Goal: Navigation & Orientation: Find specific page/section

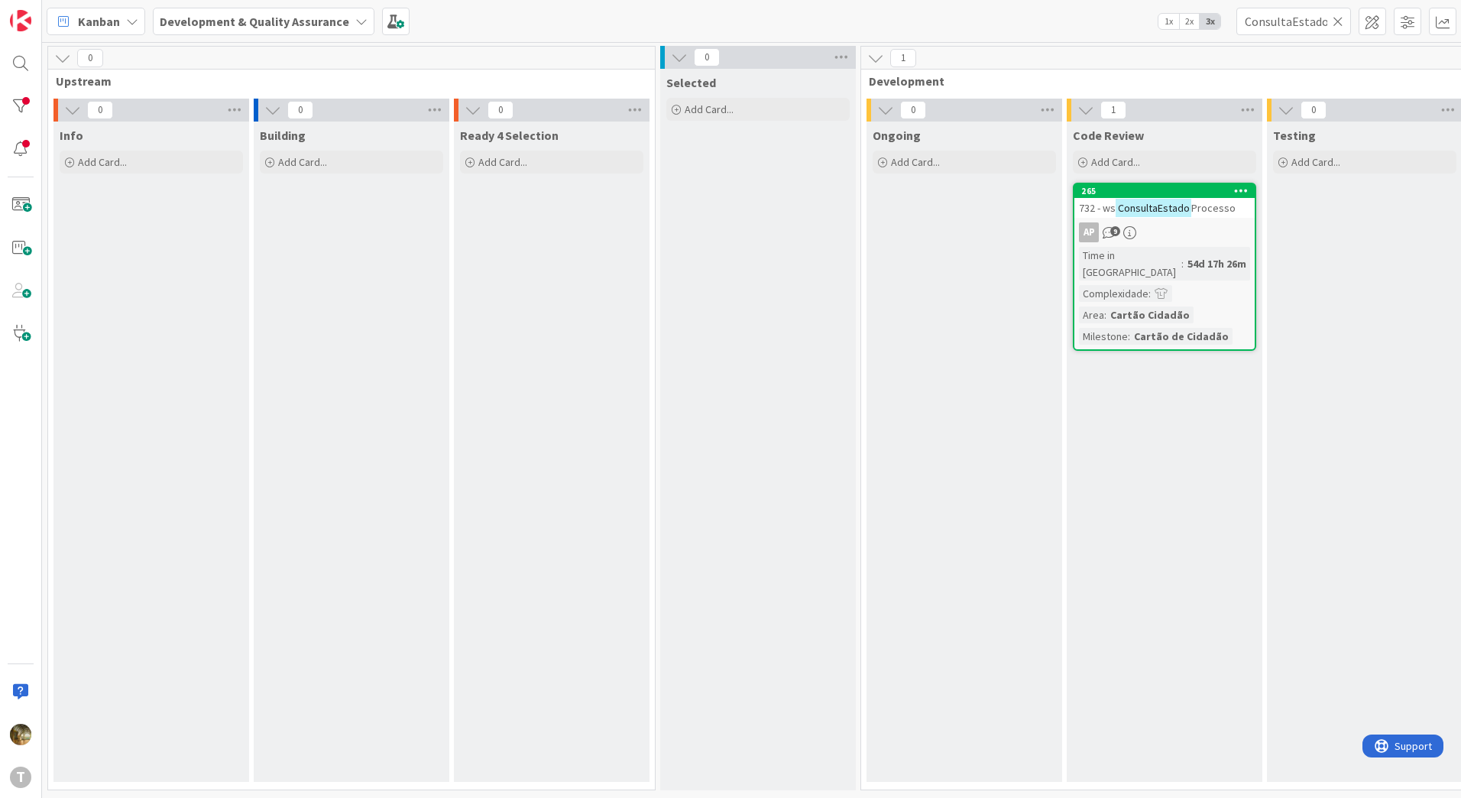
click at [1334, 18] on icon at bounding box center [1337, 22] width 11 height 14
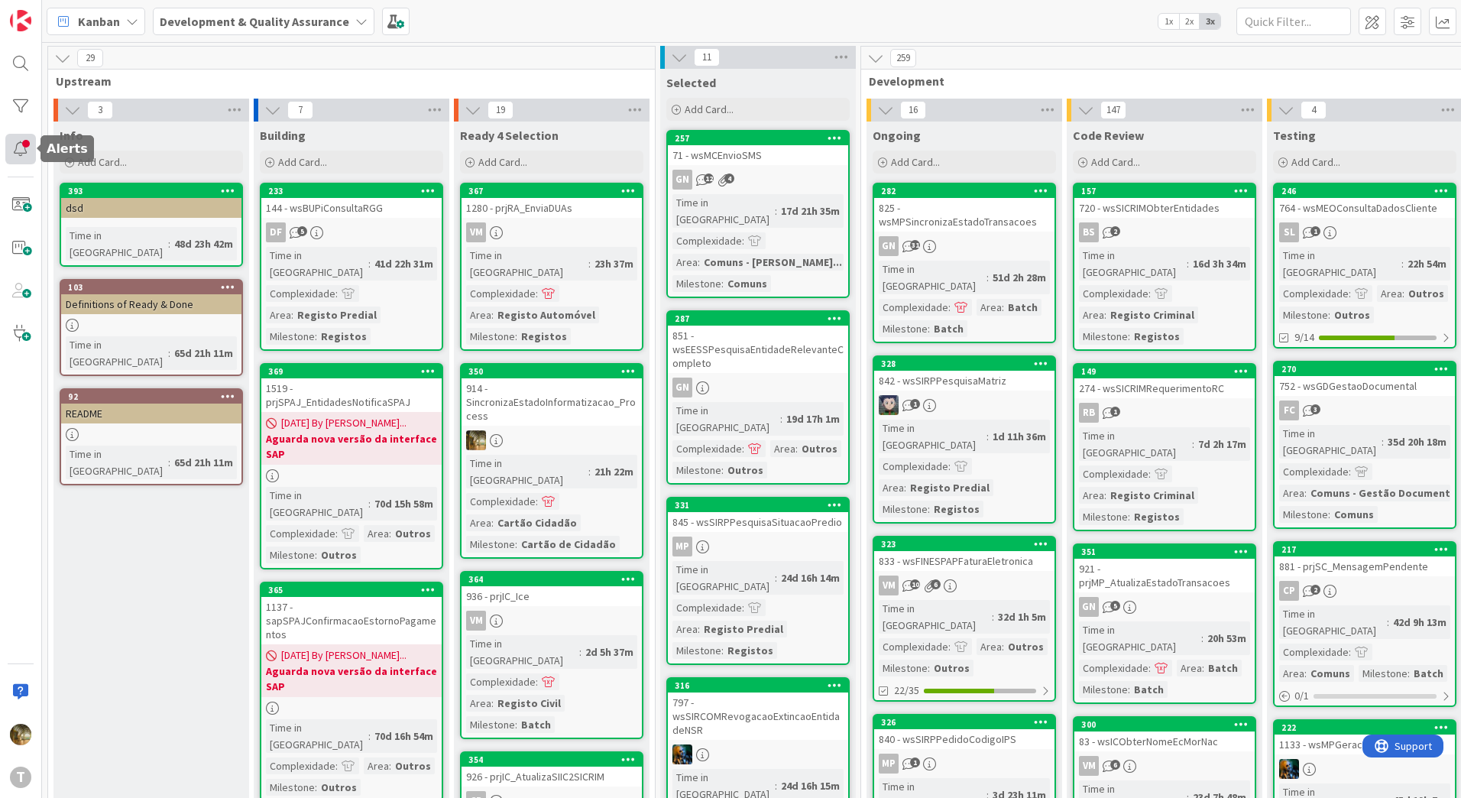
click at [8, 147] on div at bounding box center [20, 149] width 31 height 31
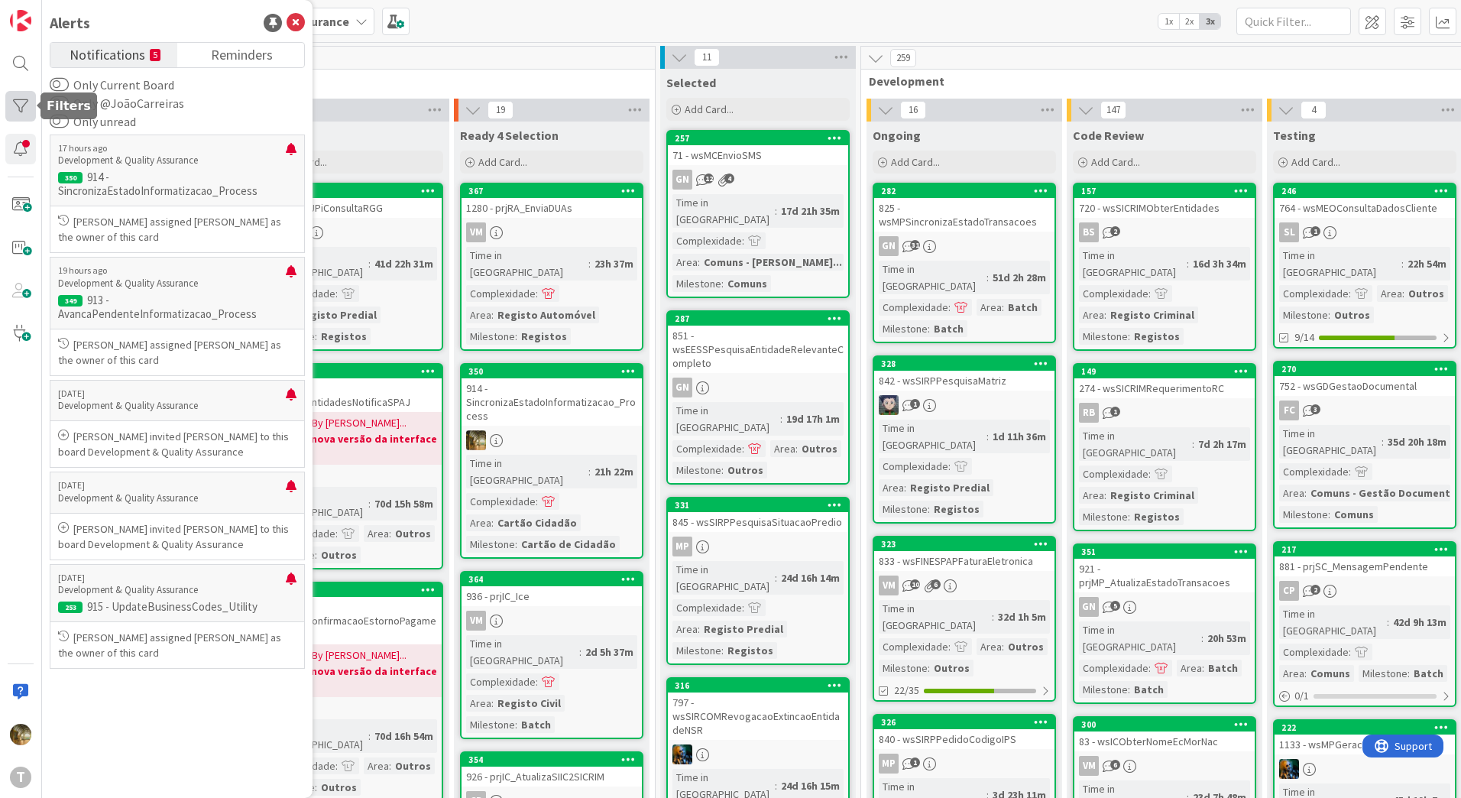
click at [24, 105] on div at bounding box center [20, 106] width 31 height 31
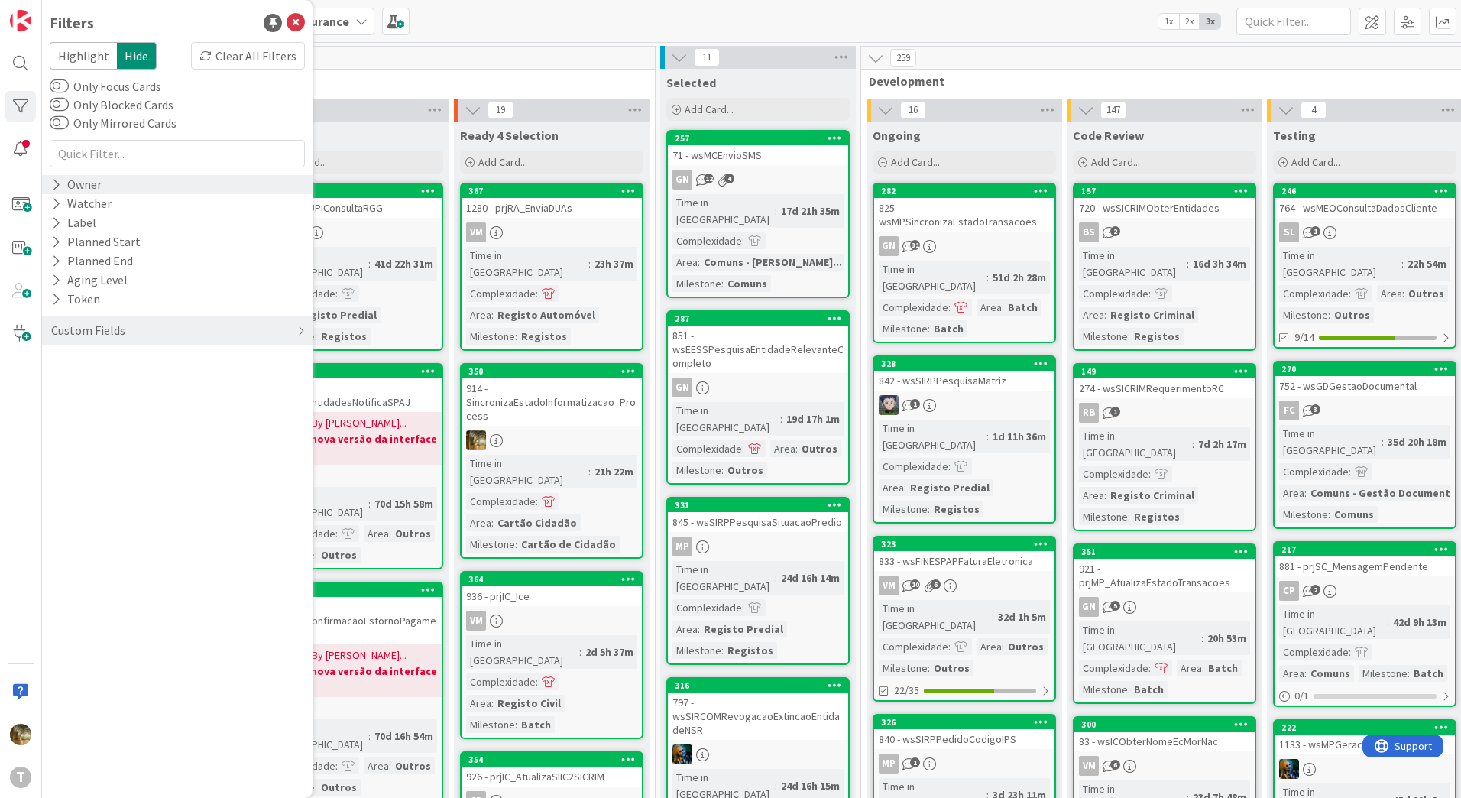
click at [57, 186] on icon at bounding box center [56, 184] width 10 height 13
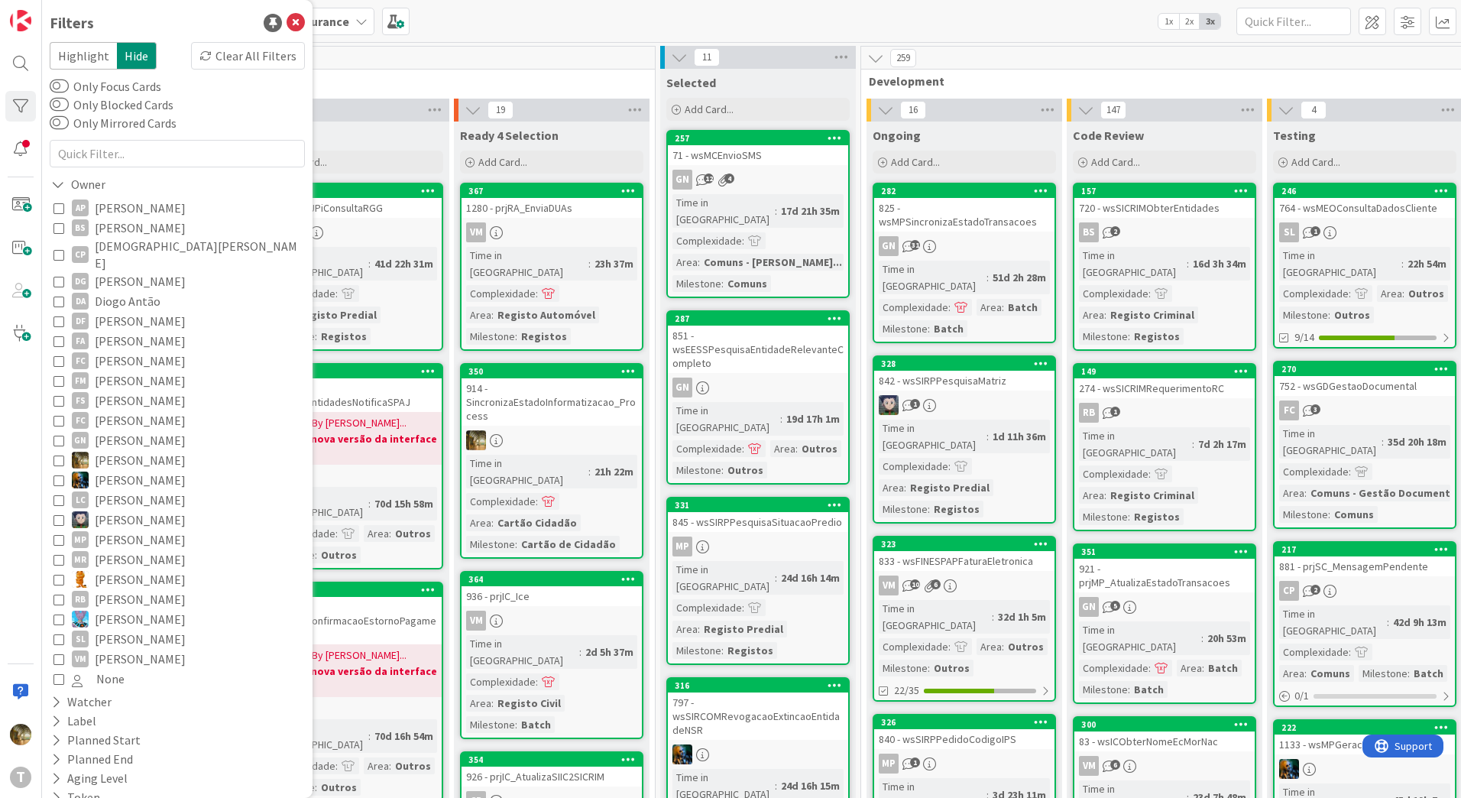
click at [60, 455] on icon at bounding box center [58, 460] width 11 height 11
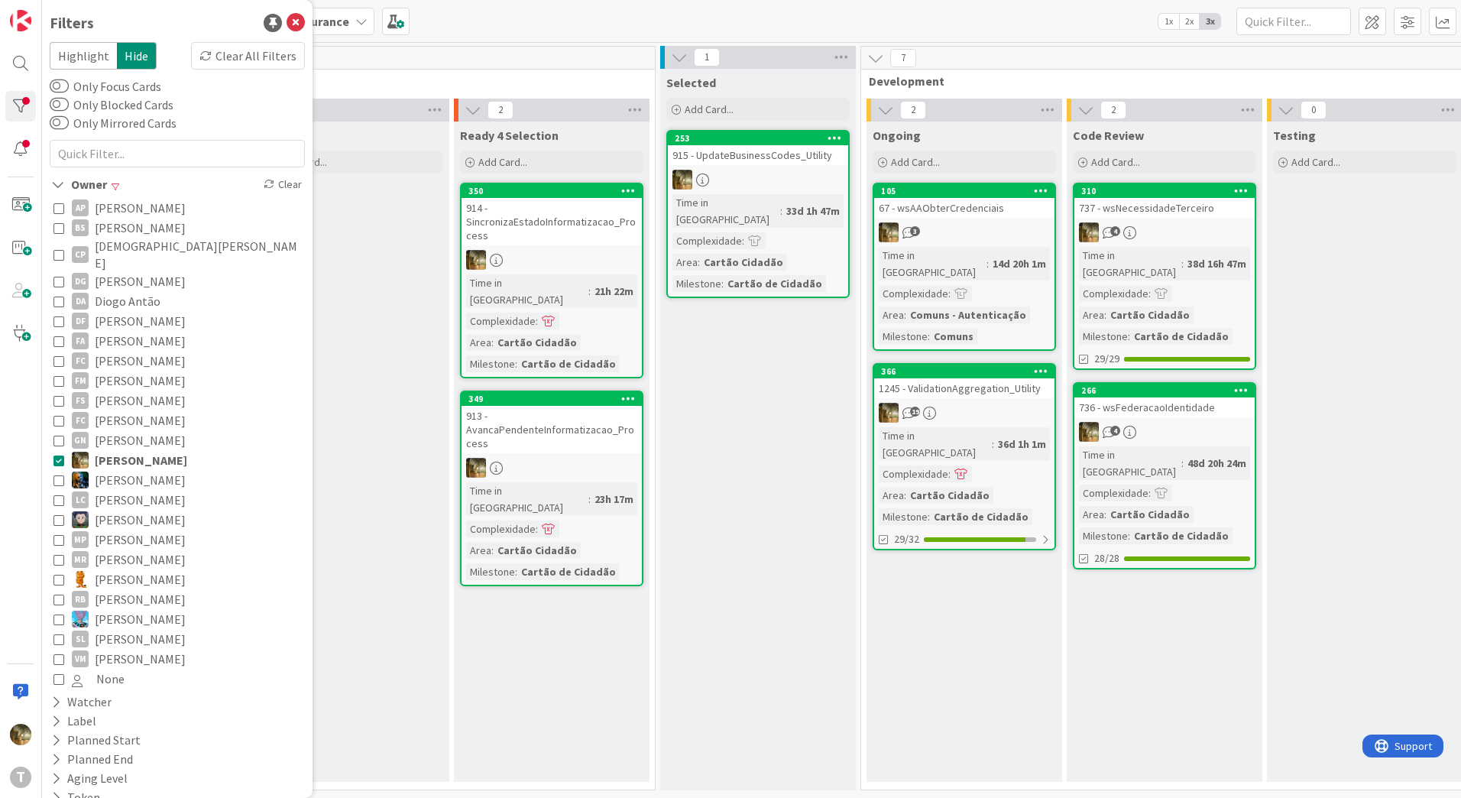
click at [963, 403] on div "19" at bounding box center [964, 413] width 180 height 20
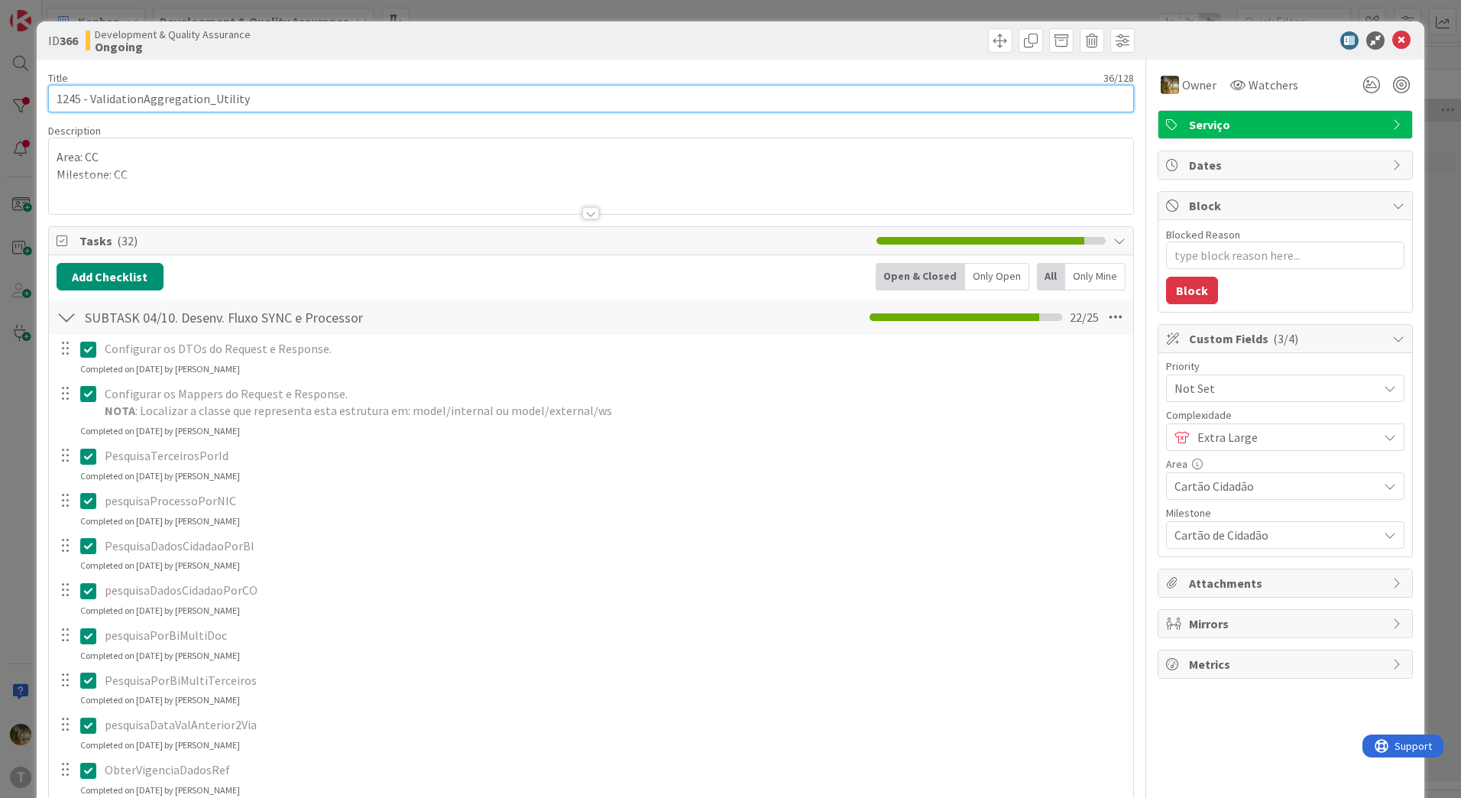
drag, startPoint x: 79, startPoint y: 99, endPoint x: 42, endPoint y: 99, distance: 36.7
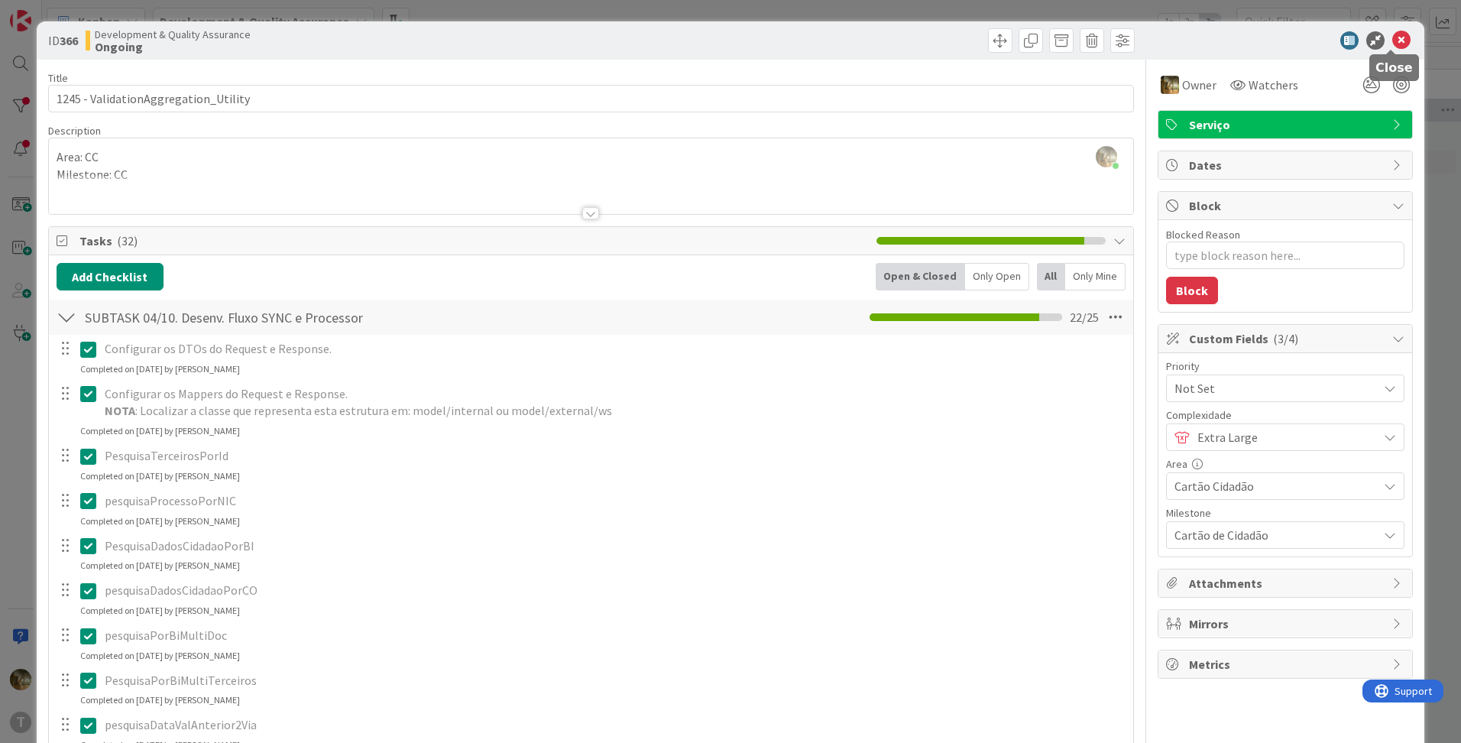
click at [1393, 36] on icon at bounding box center [1401, 40] width 18 height 18
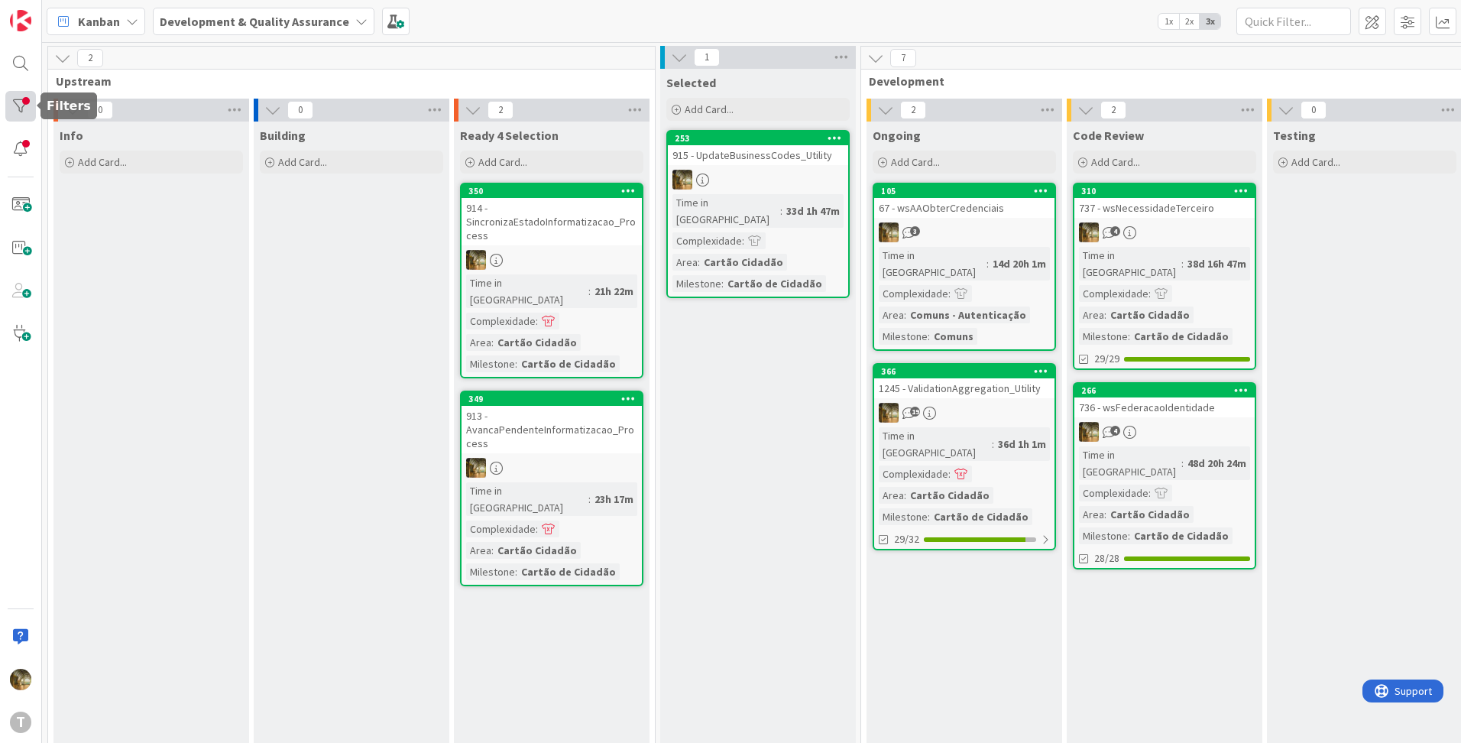
click at [18, 108] on div at bounding box center [20, 106] width 31 height 31
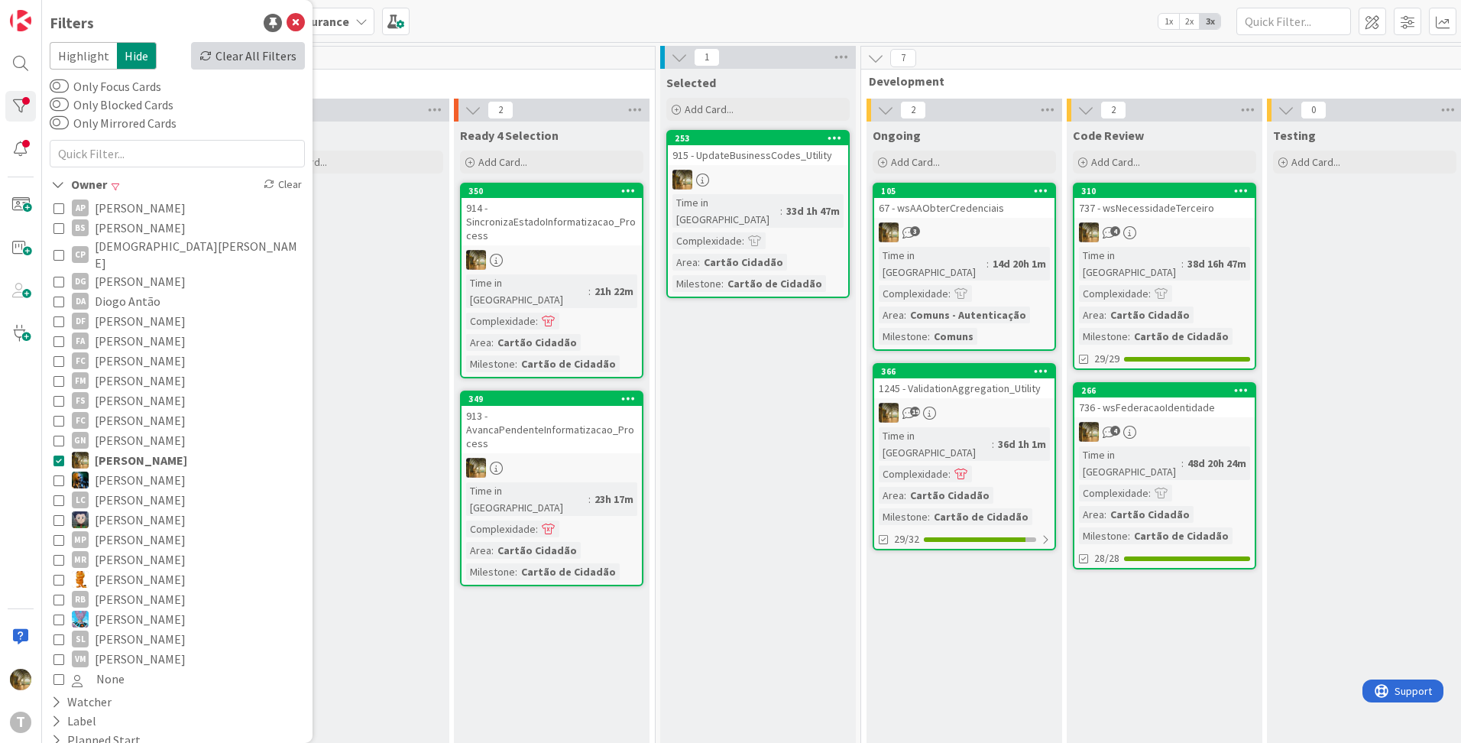
click at [231, 66] on div "Clear All Filters" at bounding box center [248, 56] width 114 height 28
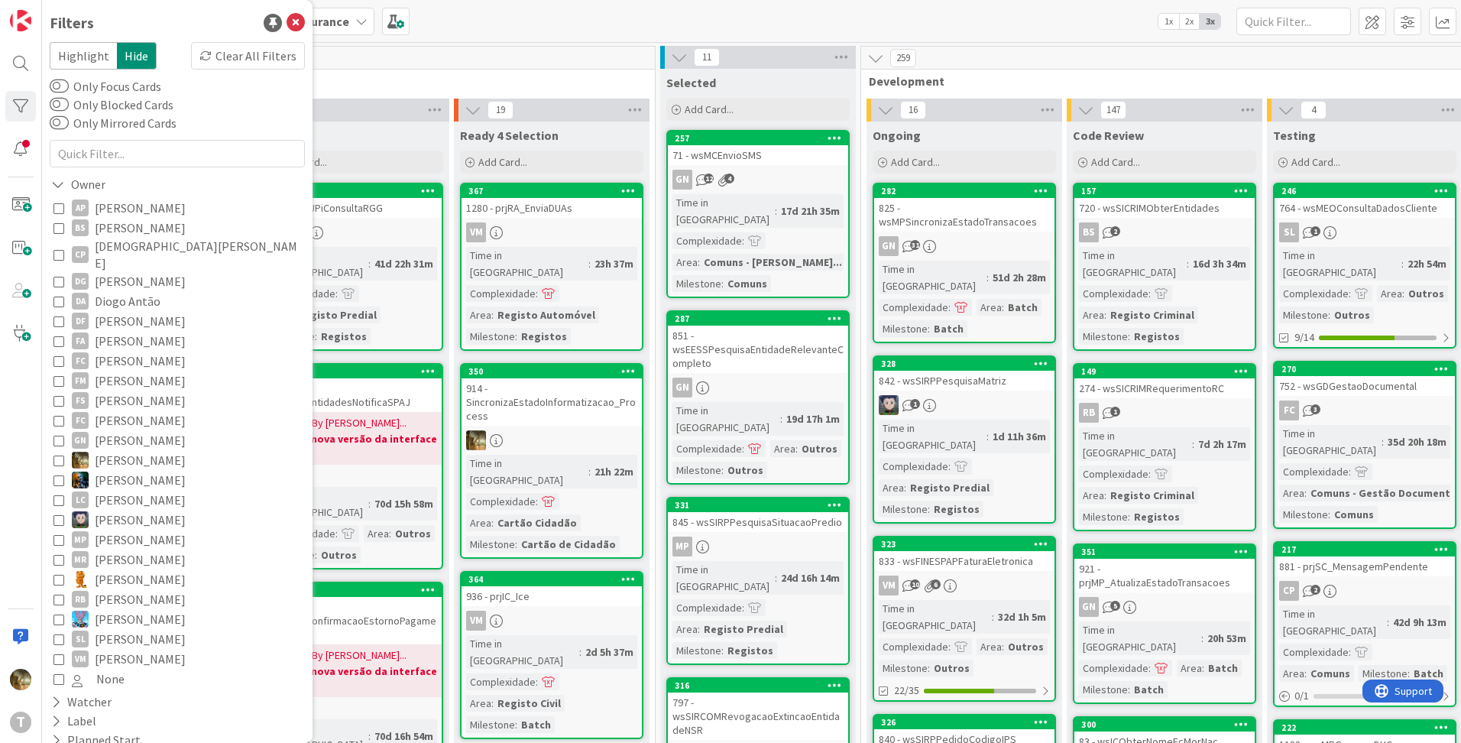
click at [508, 59] on div "29" at bounding box center [351, 58] width 607 height 23
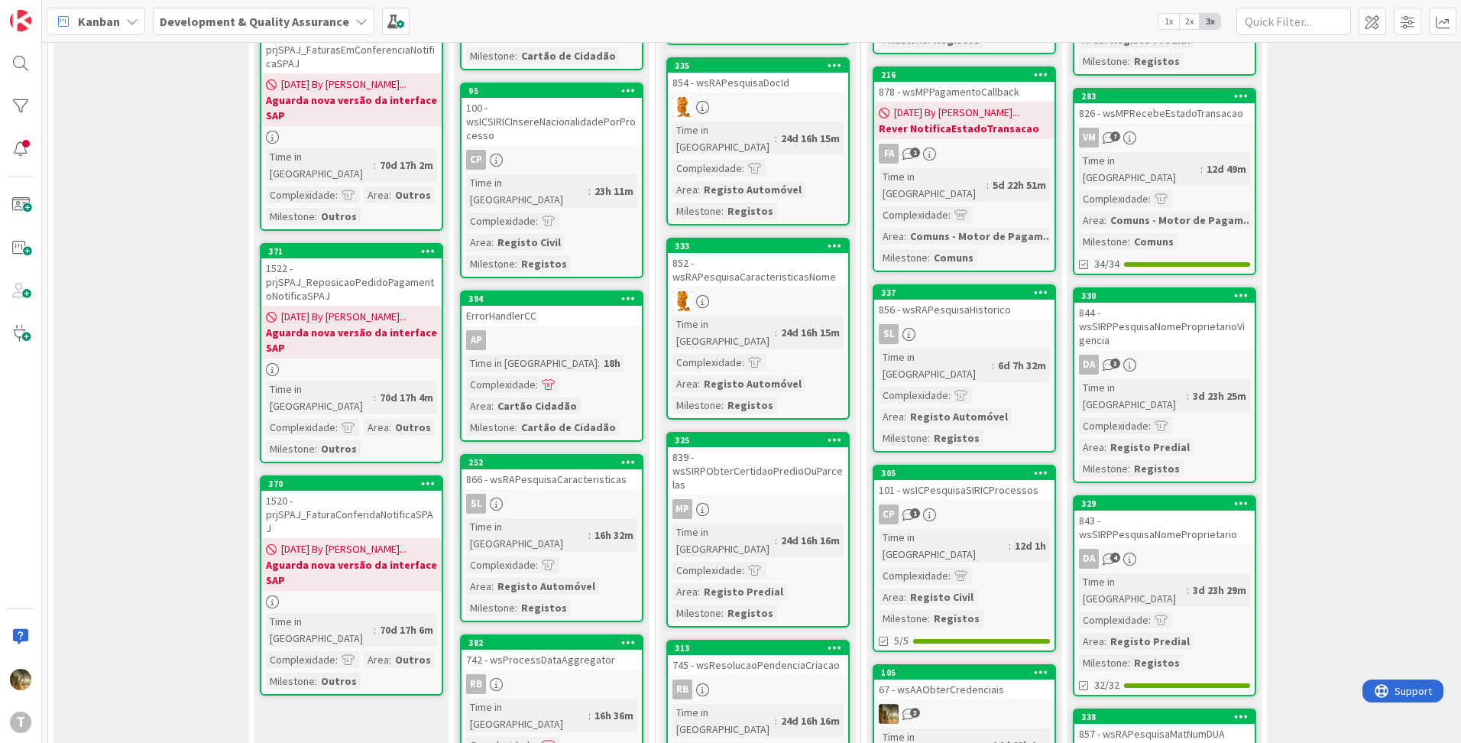
scroll to position [1018, 0]
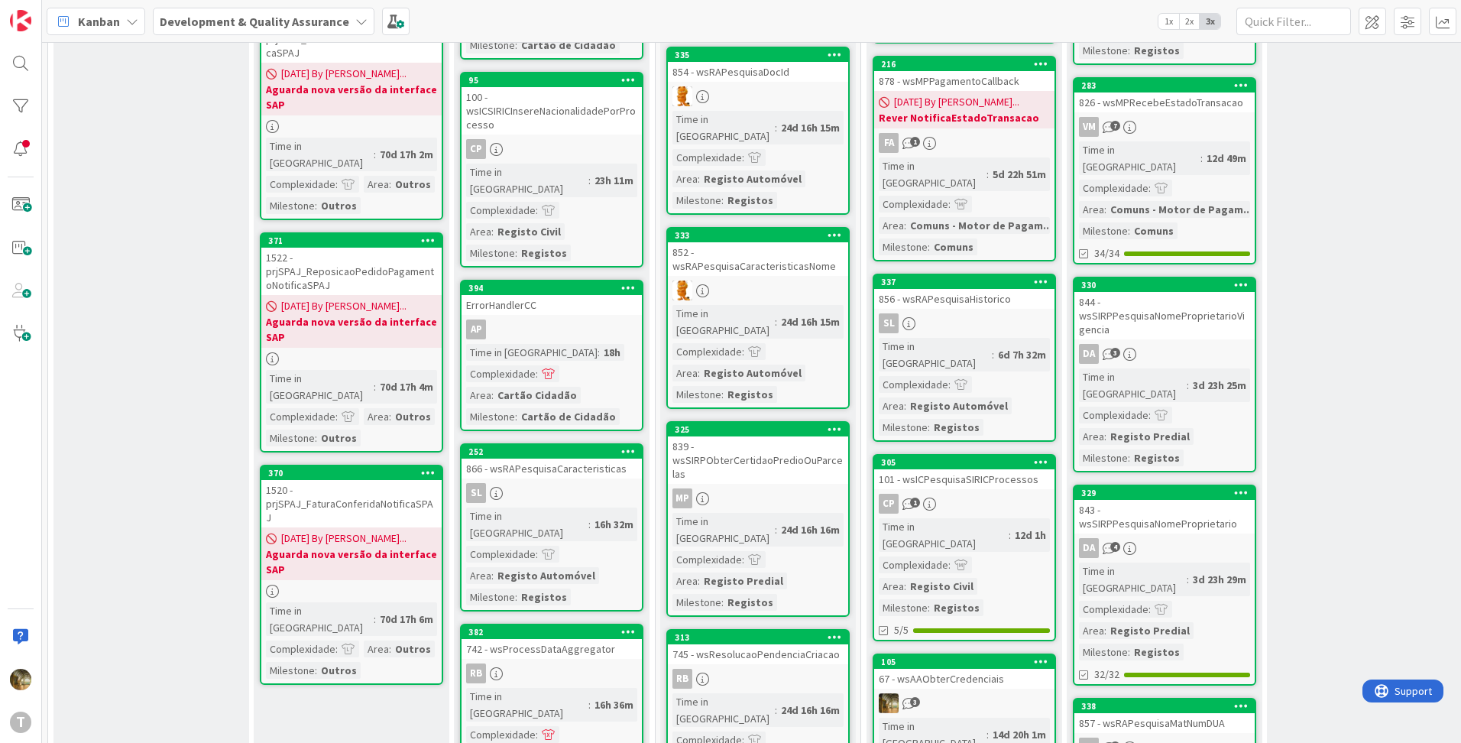
click at [529, 319] on div "AP" at bounding box center [551, 329] width 180 height 20
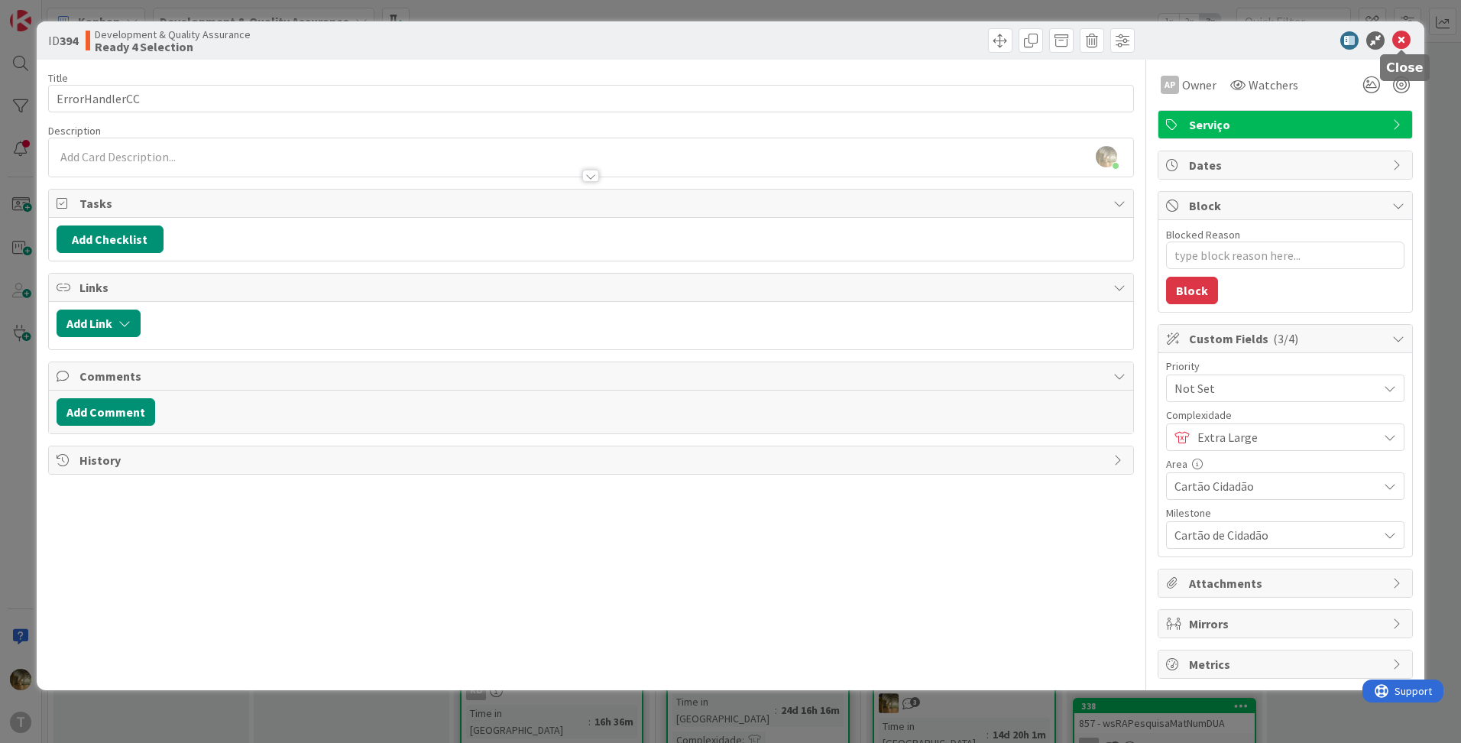
click at [1396, 44] on icon at bounding box center [1401, 40] width 18 height 18
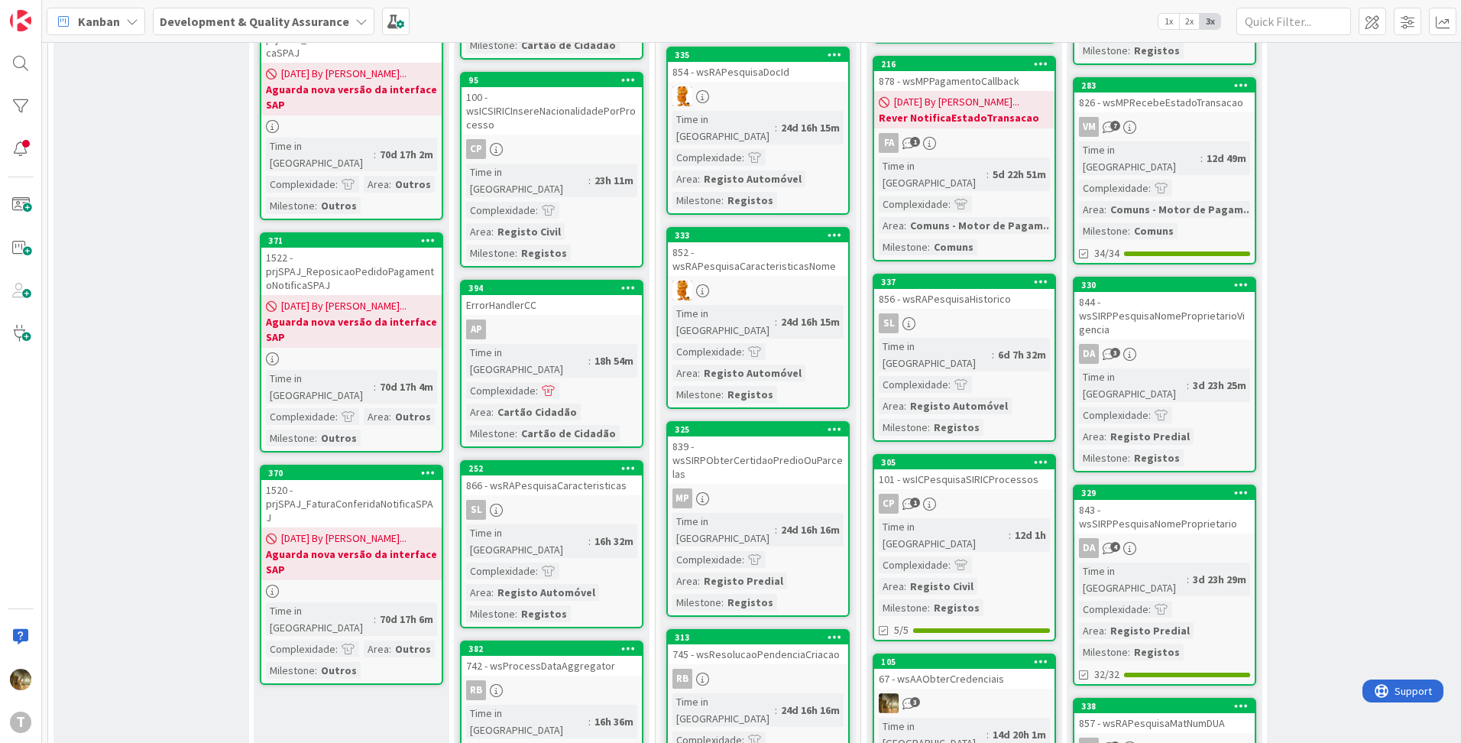
scroll to position [1268, 0]
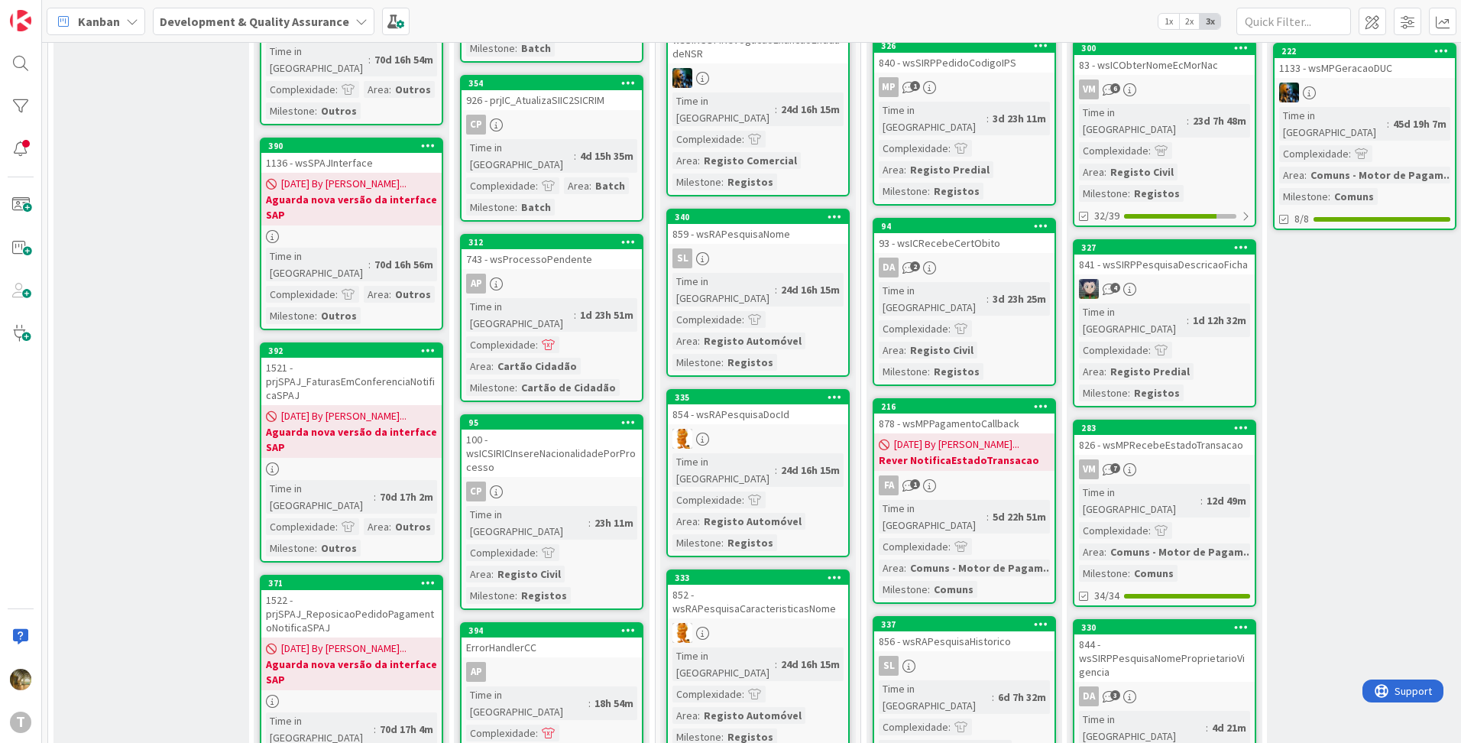
scroll to position [662, 0]
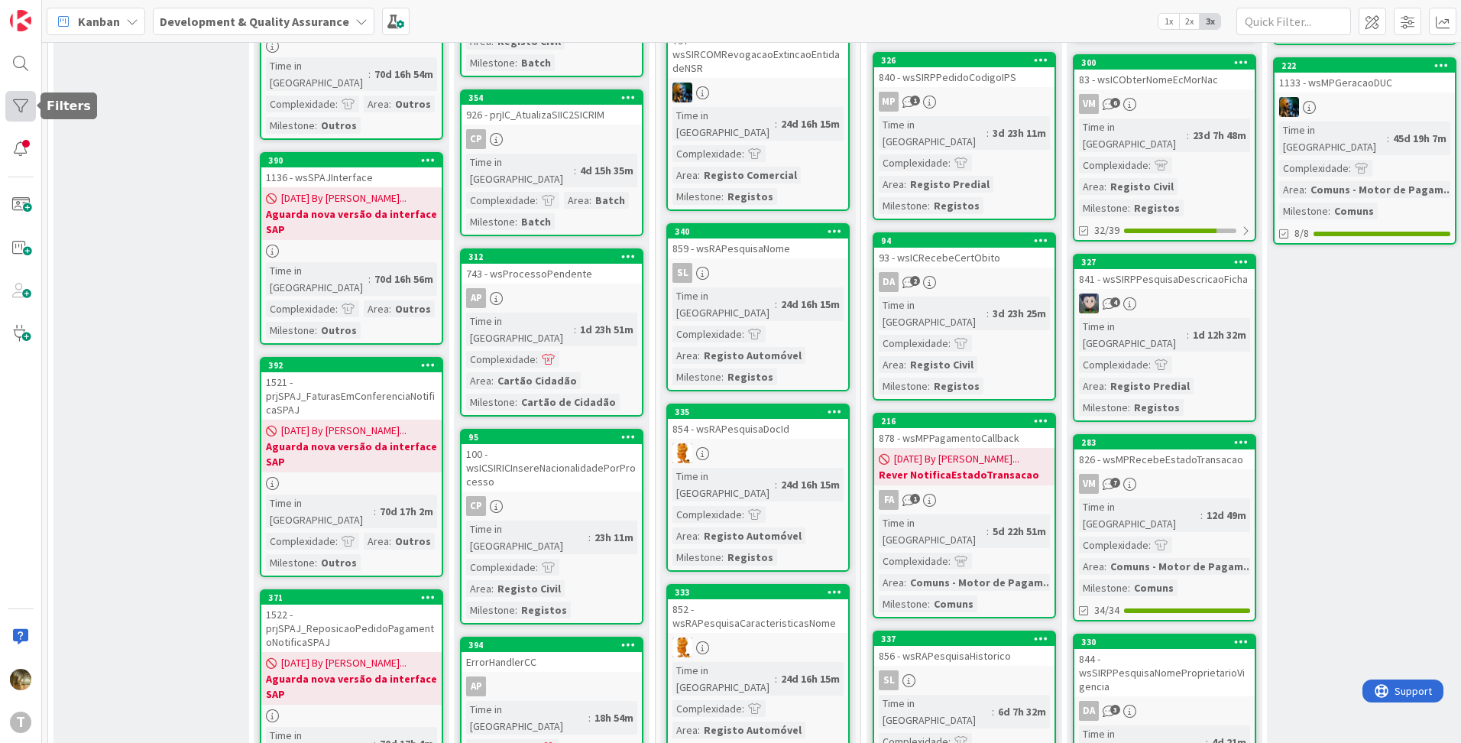
click at [15, 102] on div at bounding box center [20, 106] width 31 height 31
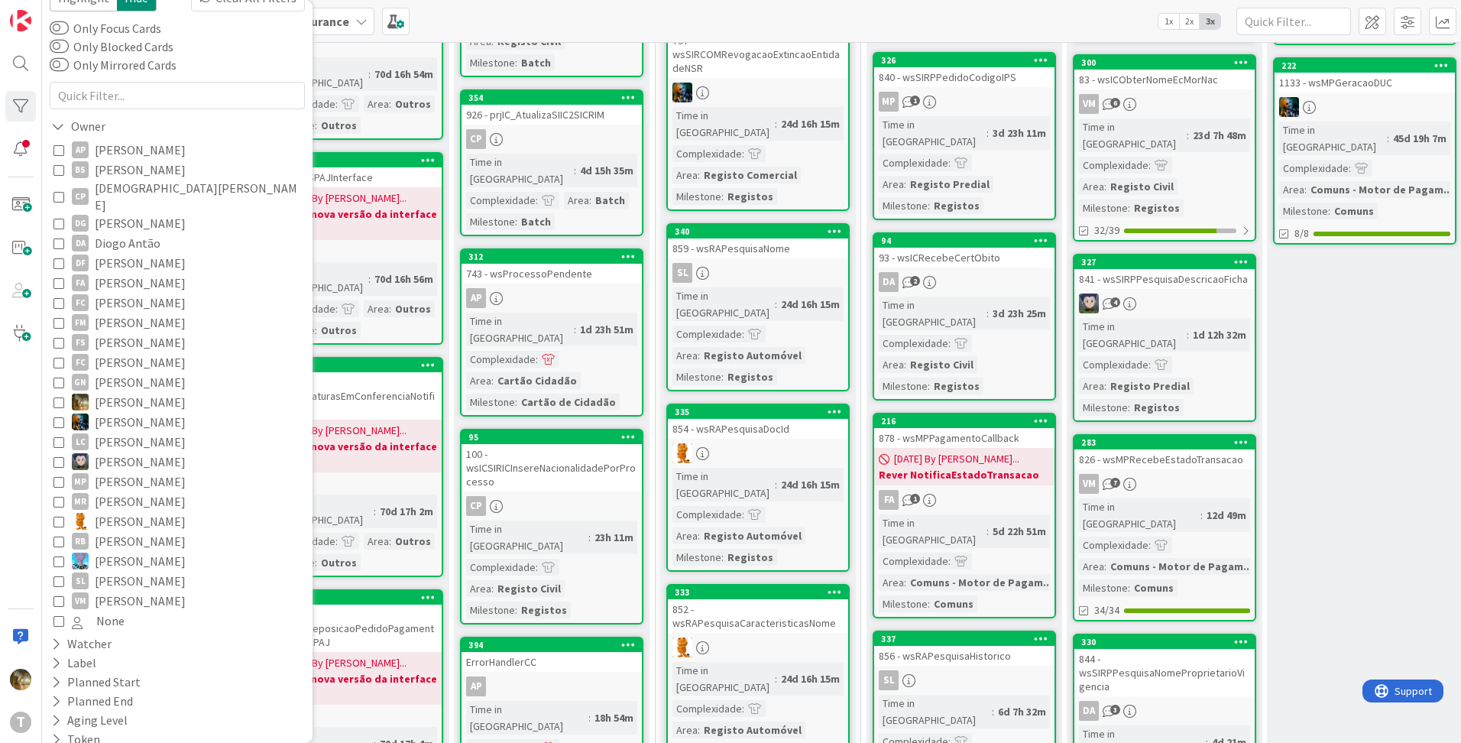
scroll to position [105, 0]
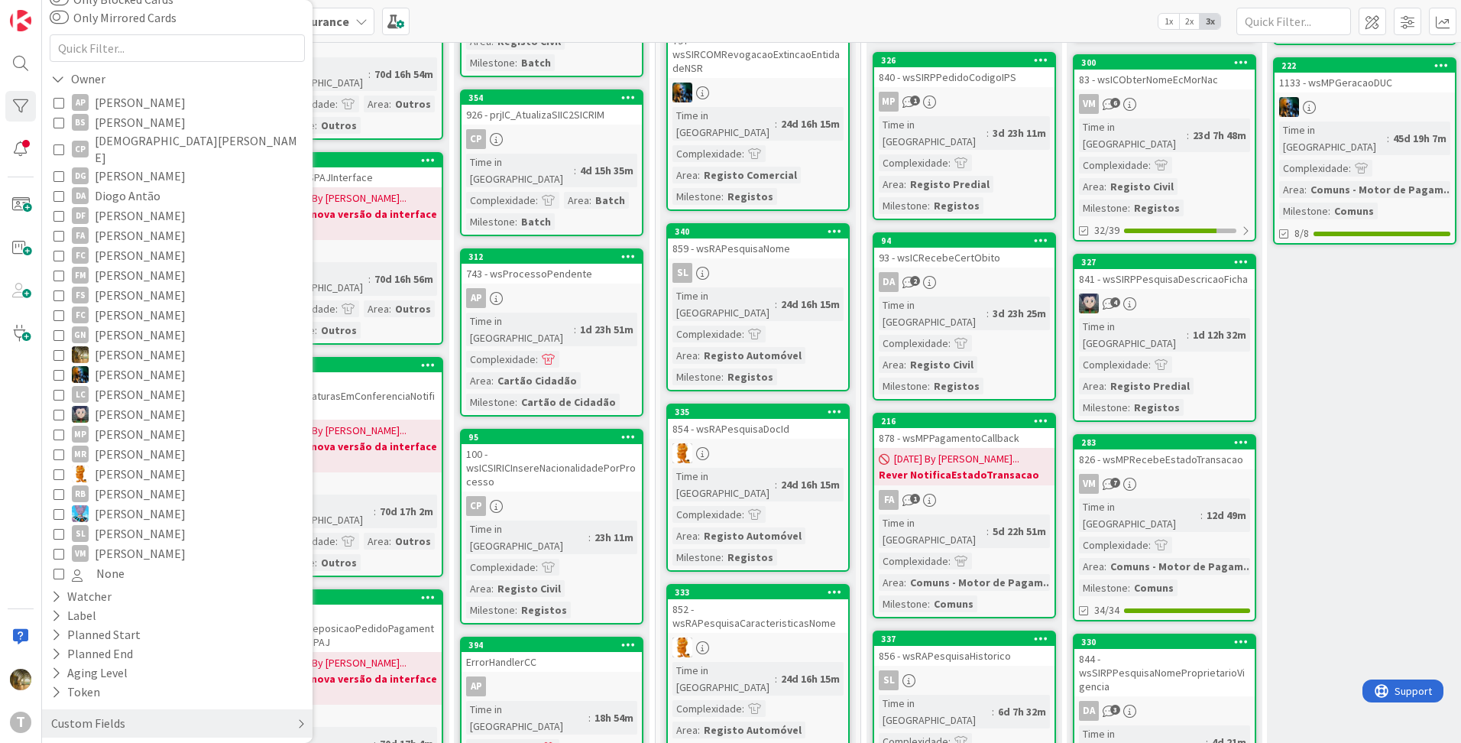
click at [111, 714] on div "Custom Fields" at bounding box center [88, 723] width 77 height 19
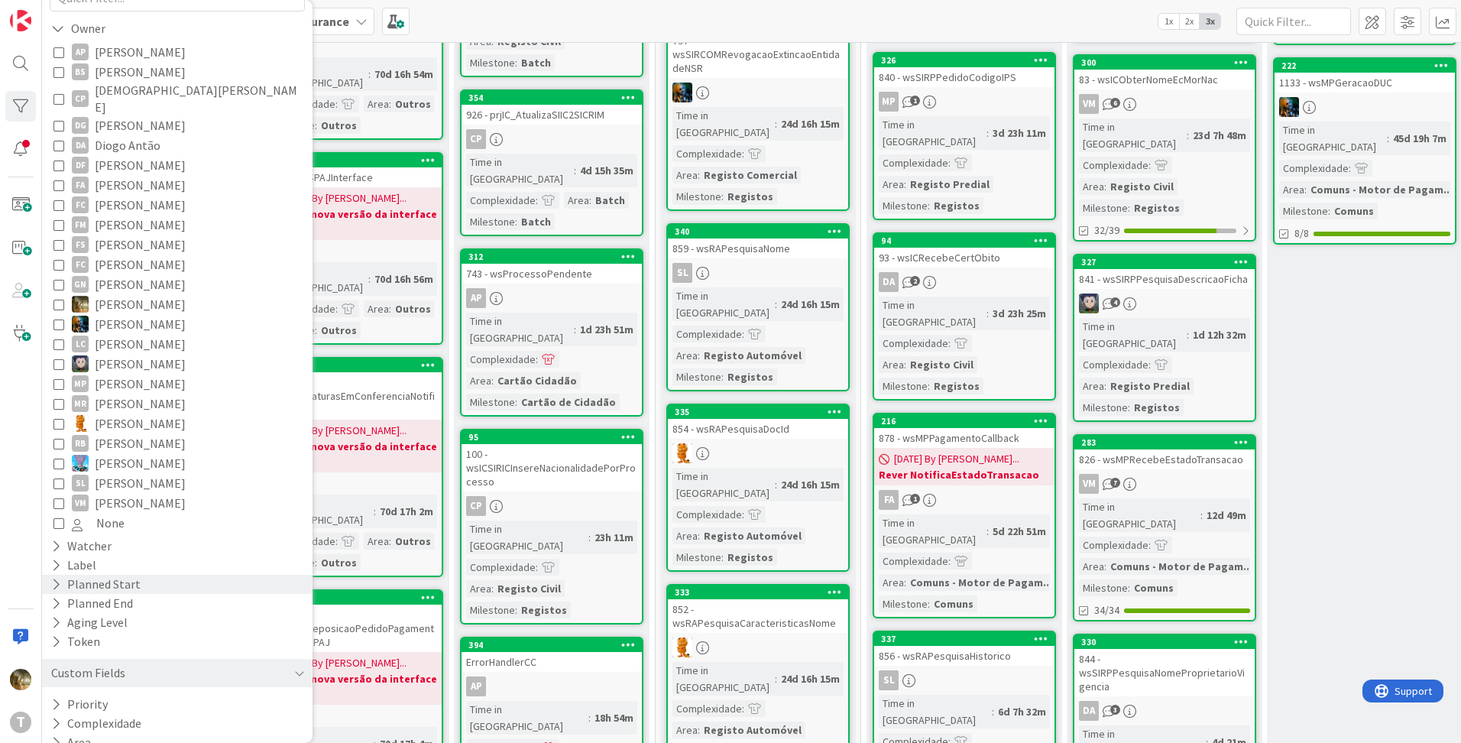
scroll to position [182, 0]
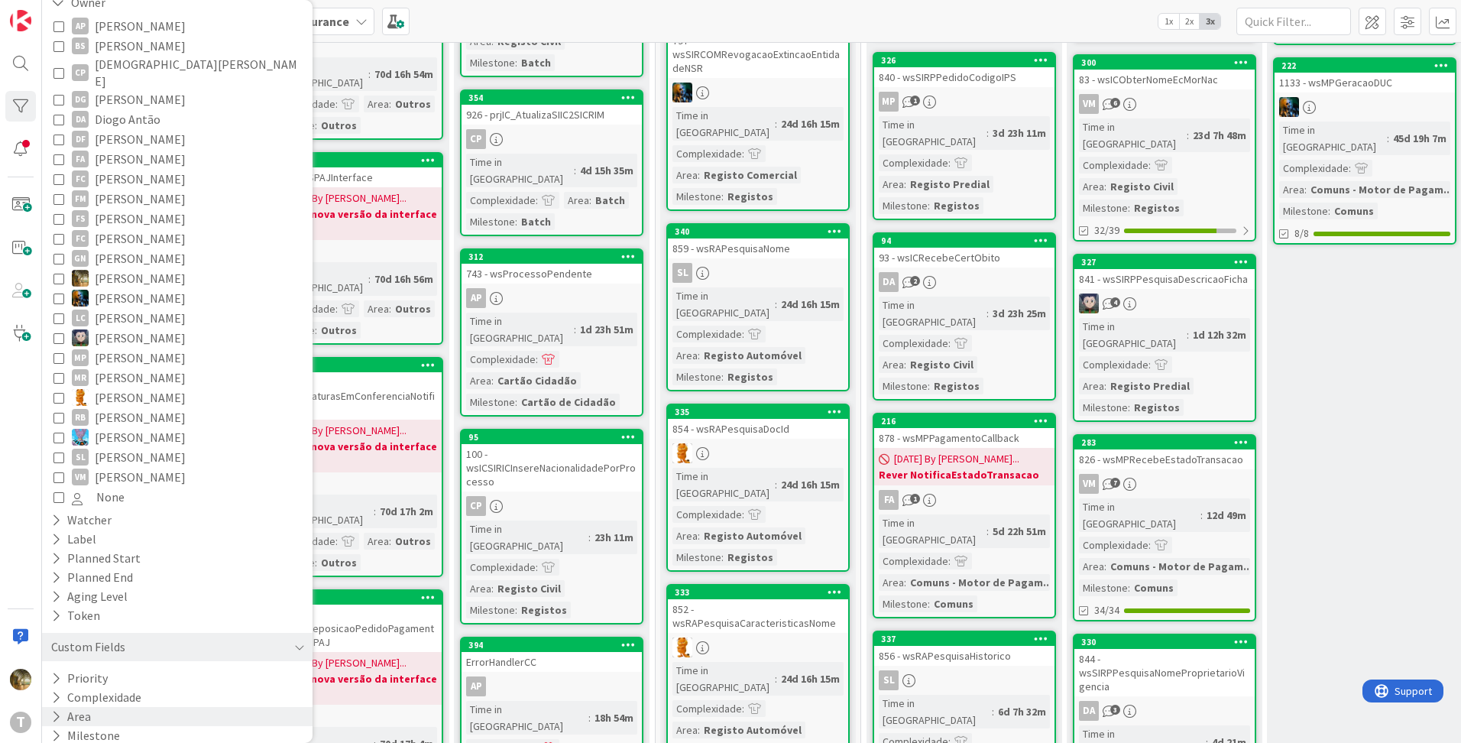
click at [66, 708] on button "Area" at bounding box center [71, 716] width 43 height 19
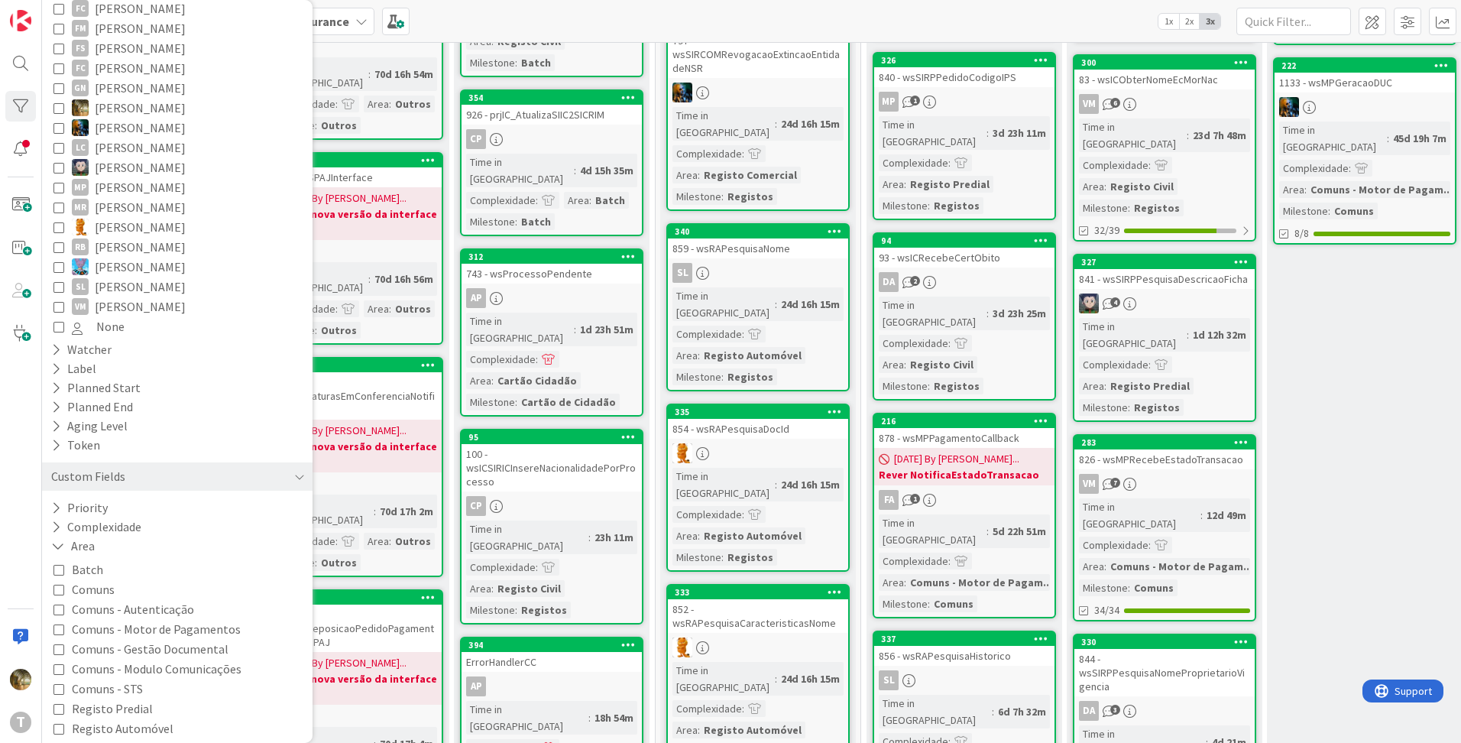
scroll to position [527, 0]
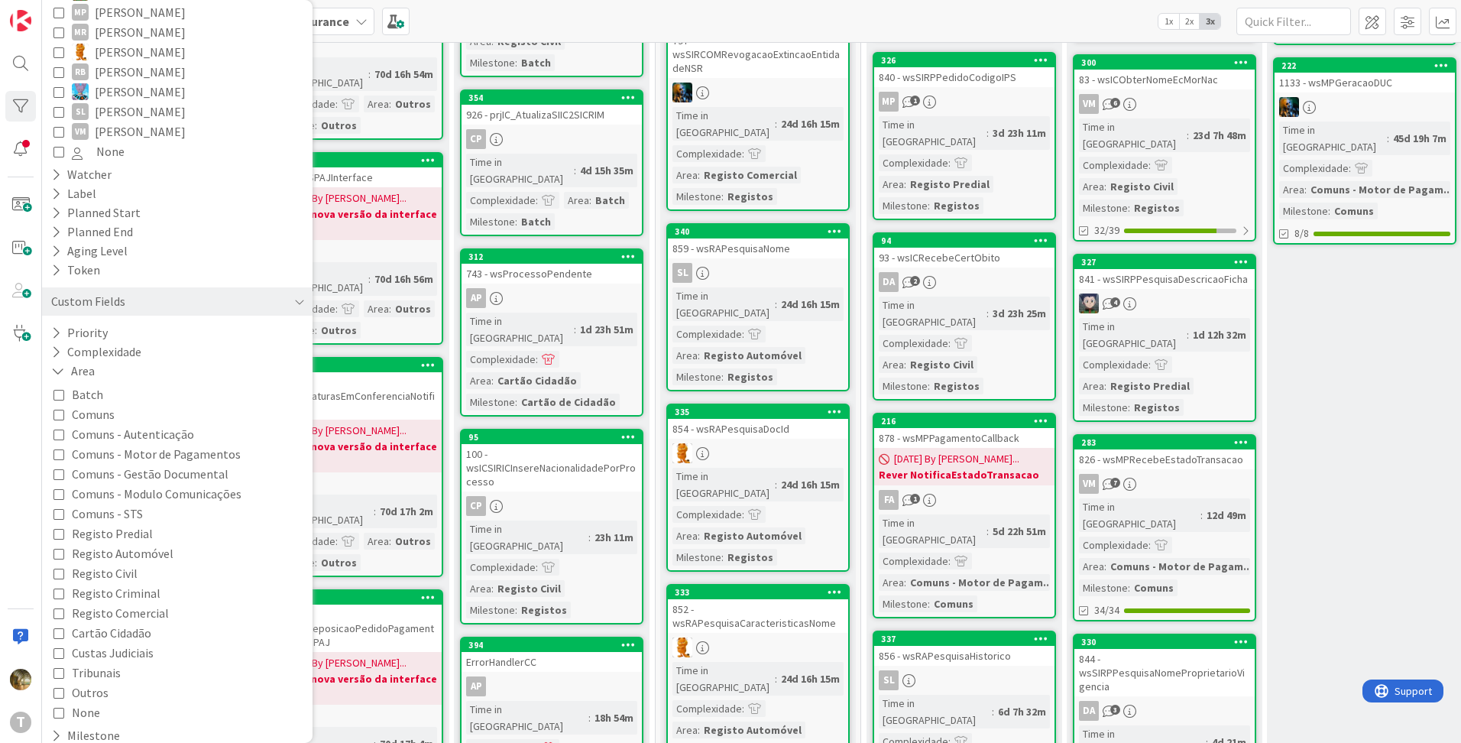
click at [59, 627] on icon at bounding box center [58, 632] width 11 height 11
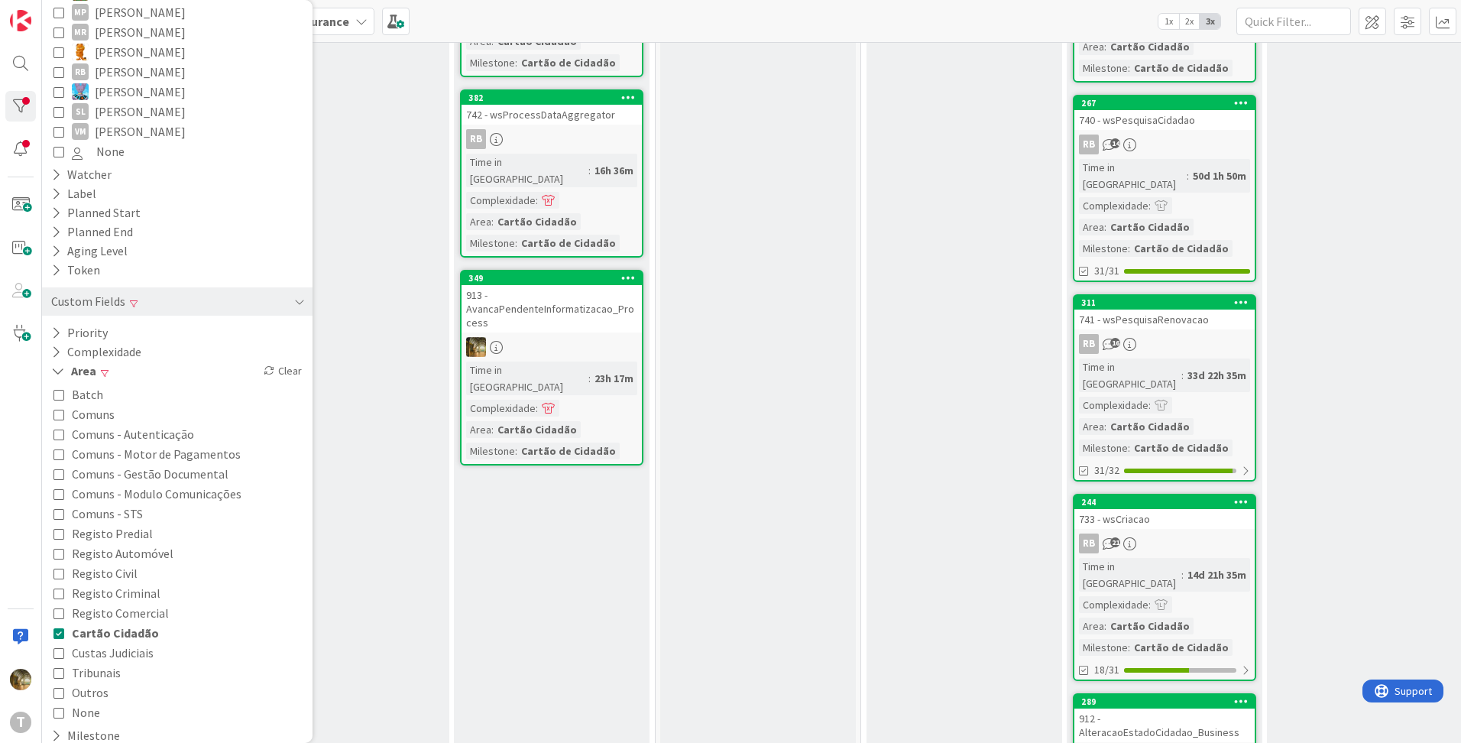
click at [408, 423] on div "Building Add Card..." at bounding box center [352, 482] width 196 height 2045
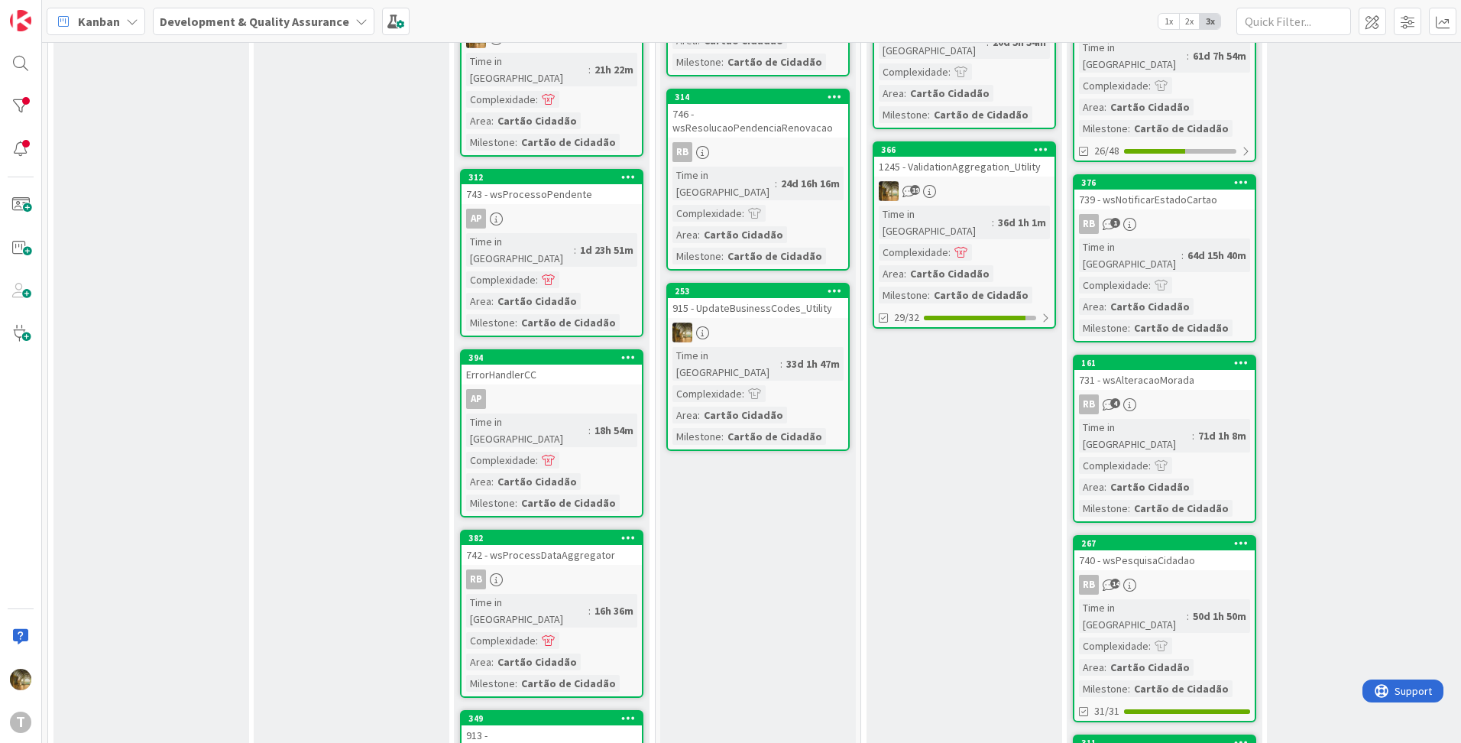
scroll to position [254, 0]
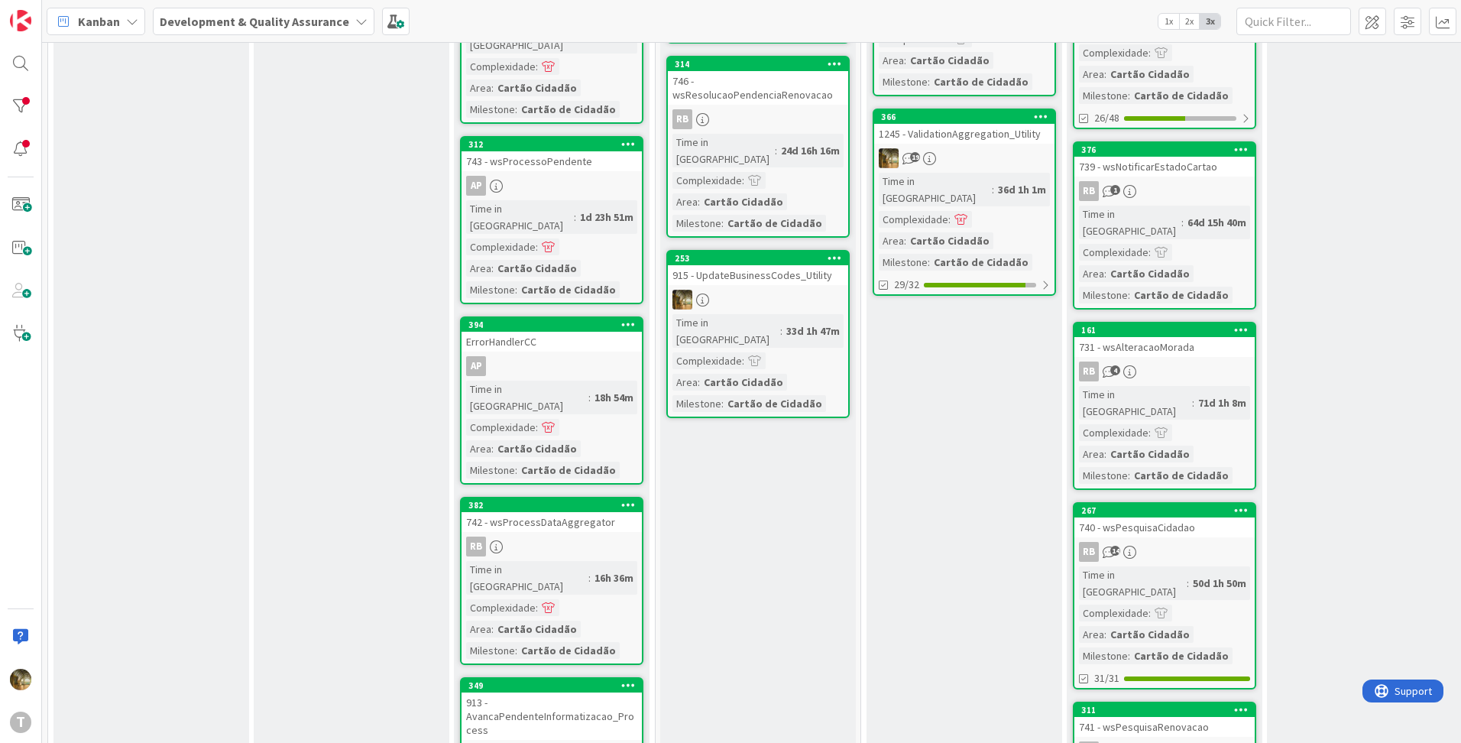
click at [527, 176] on div "AP" at bounding box center [551, 186] width 180 height 20
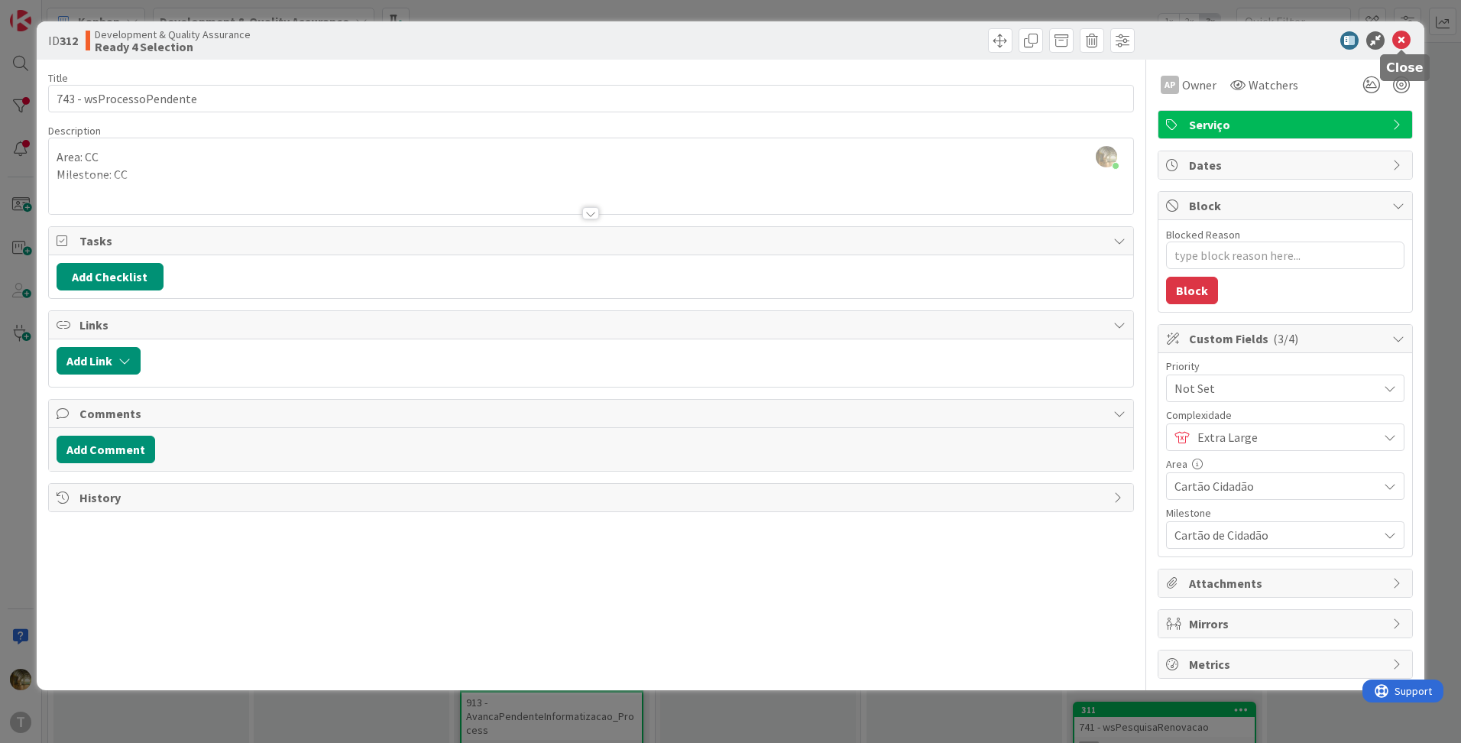
click at [1400, 40] on icon at bounding box center [1401, 40] width 18 height 18
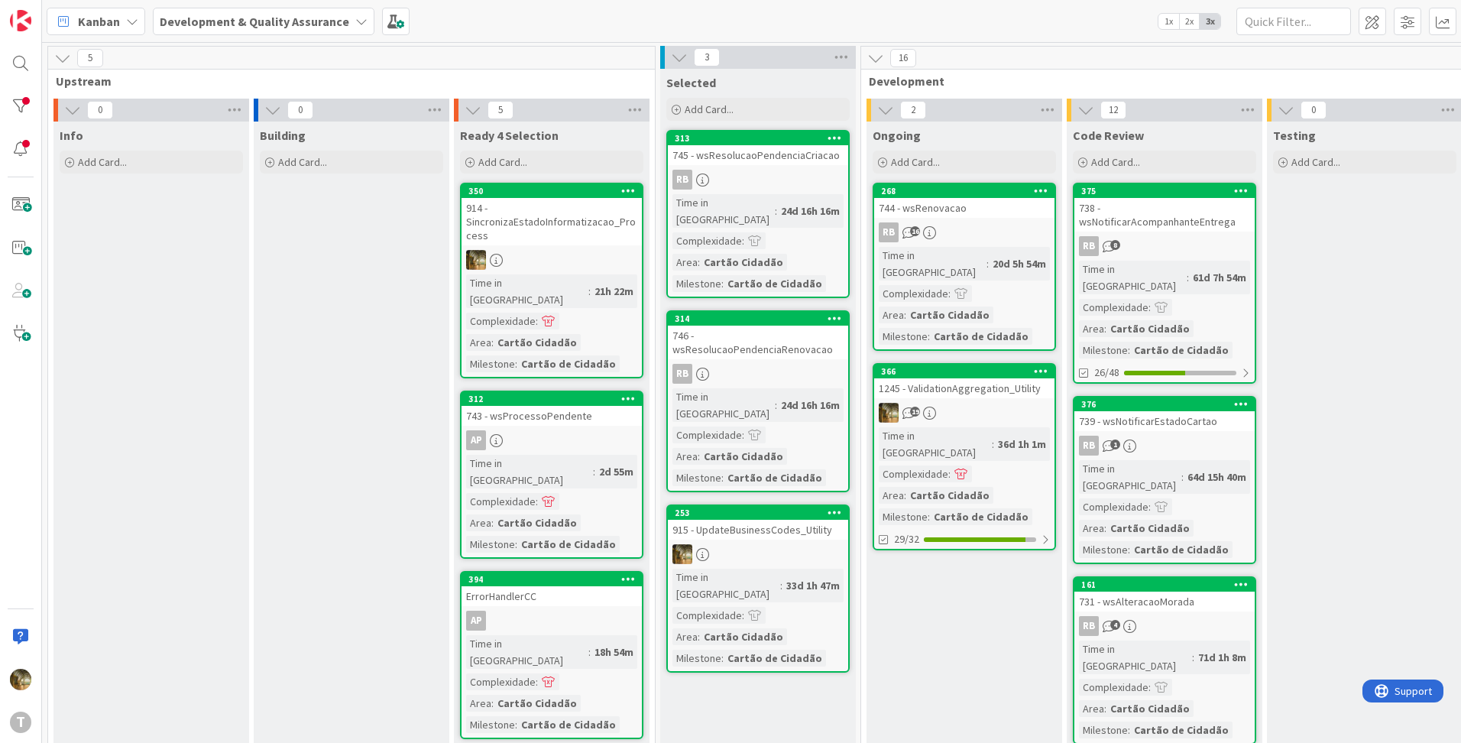
click at [557, 610] on div "AP" at bounding box center [551, 620] width 180 height 20
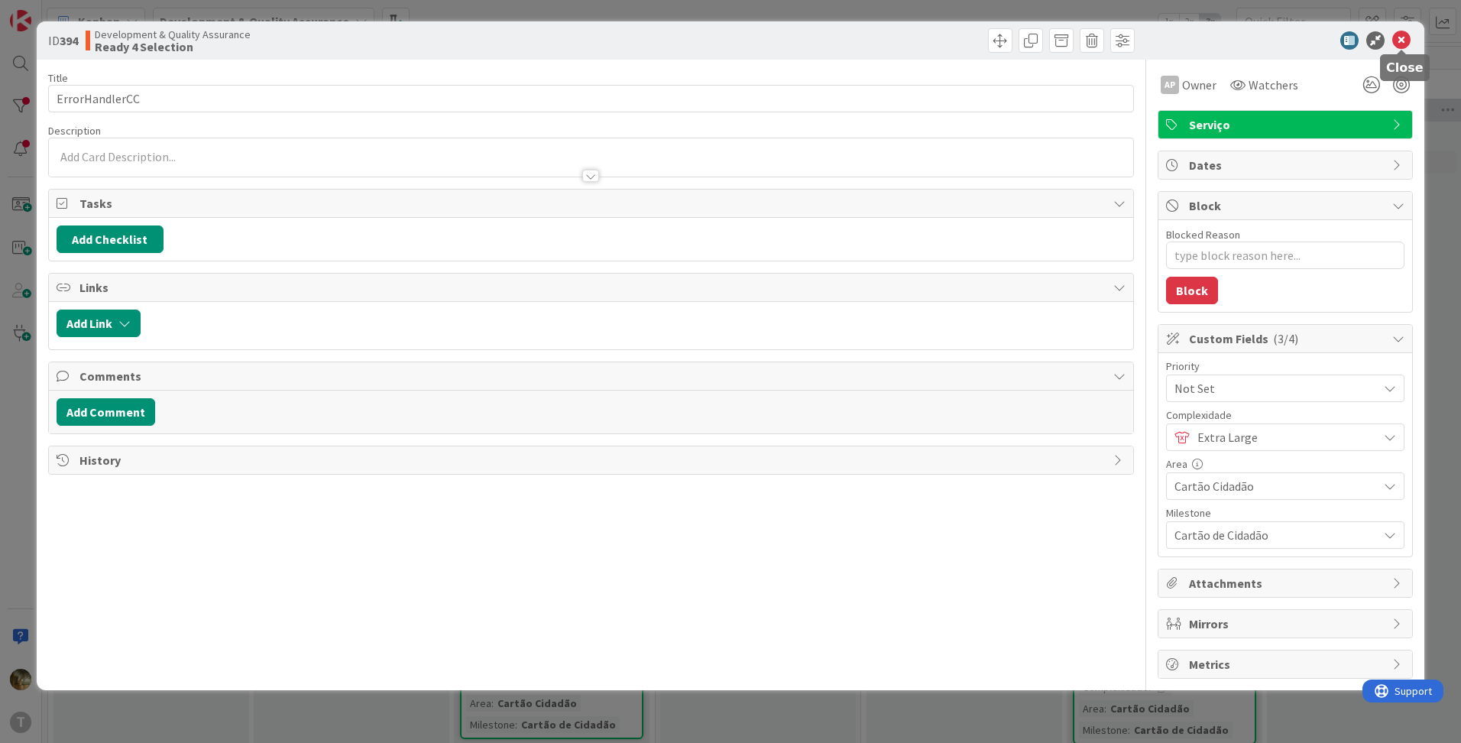
click at [1403, 37] on icon at bounding box center [1401, 40] width 18 height 18
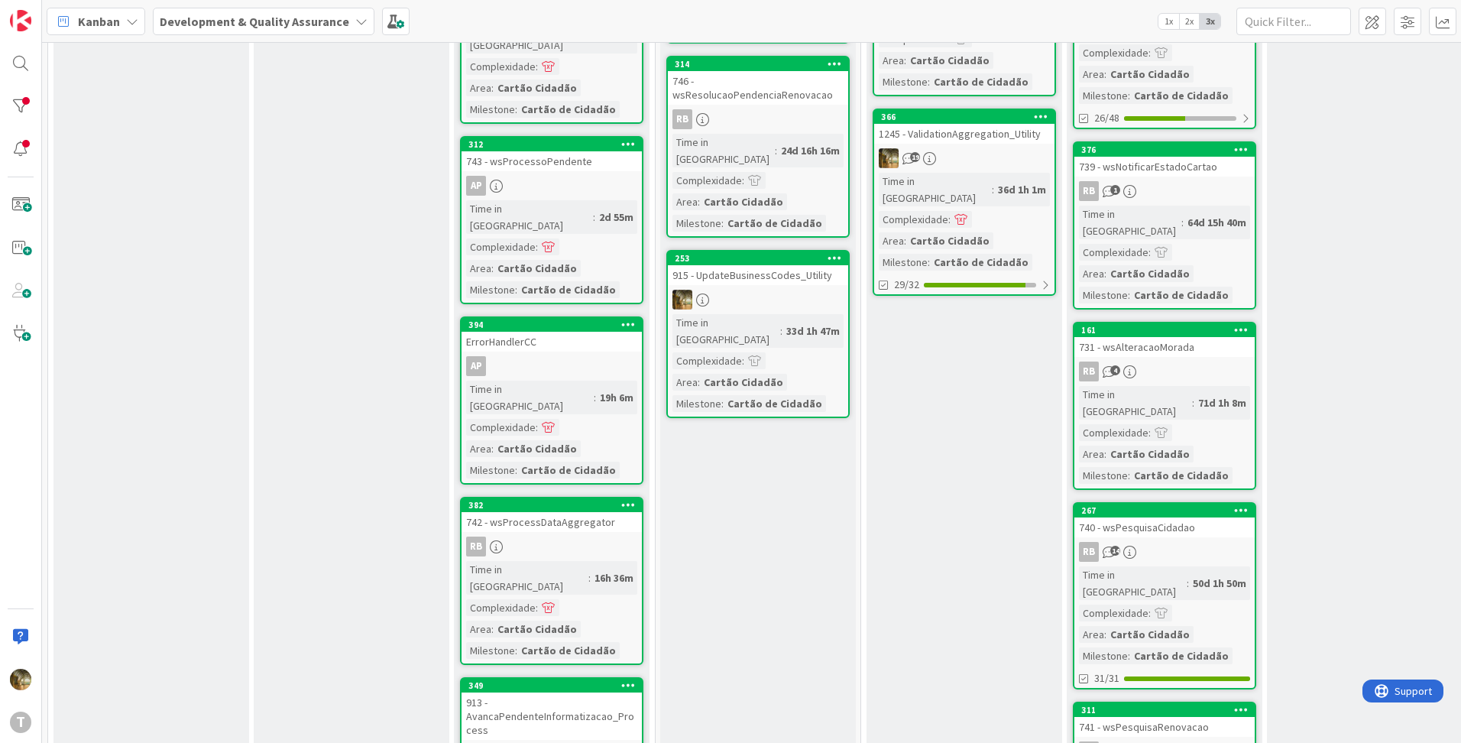
click at [535, 536] on div "RB" at bounding box center [551, 546] width 180 height 20
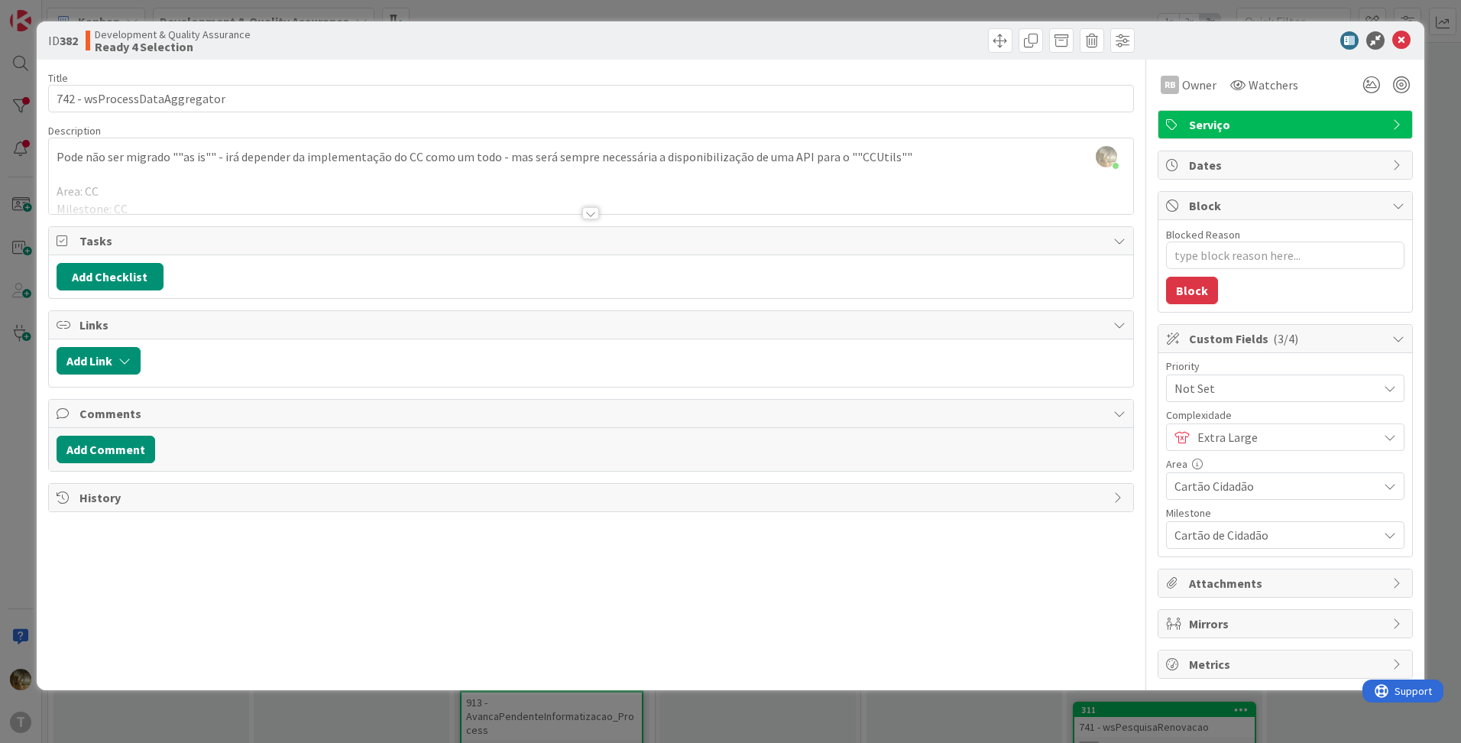
click at [885, 309] on div "Title 29 / 128 742 - wsProcessDataAggregator Description [PERSON_NAME] just joi…" at bounding box center [591, 369] width 1086 height 619
click at [1403, 38] on icon at bounding box center [1401, 40] width 18 height 18
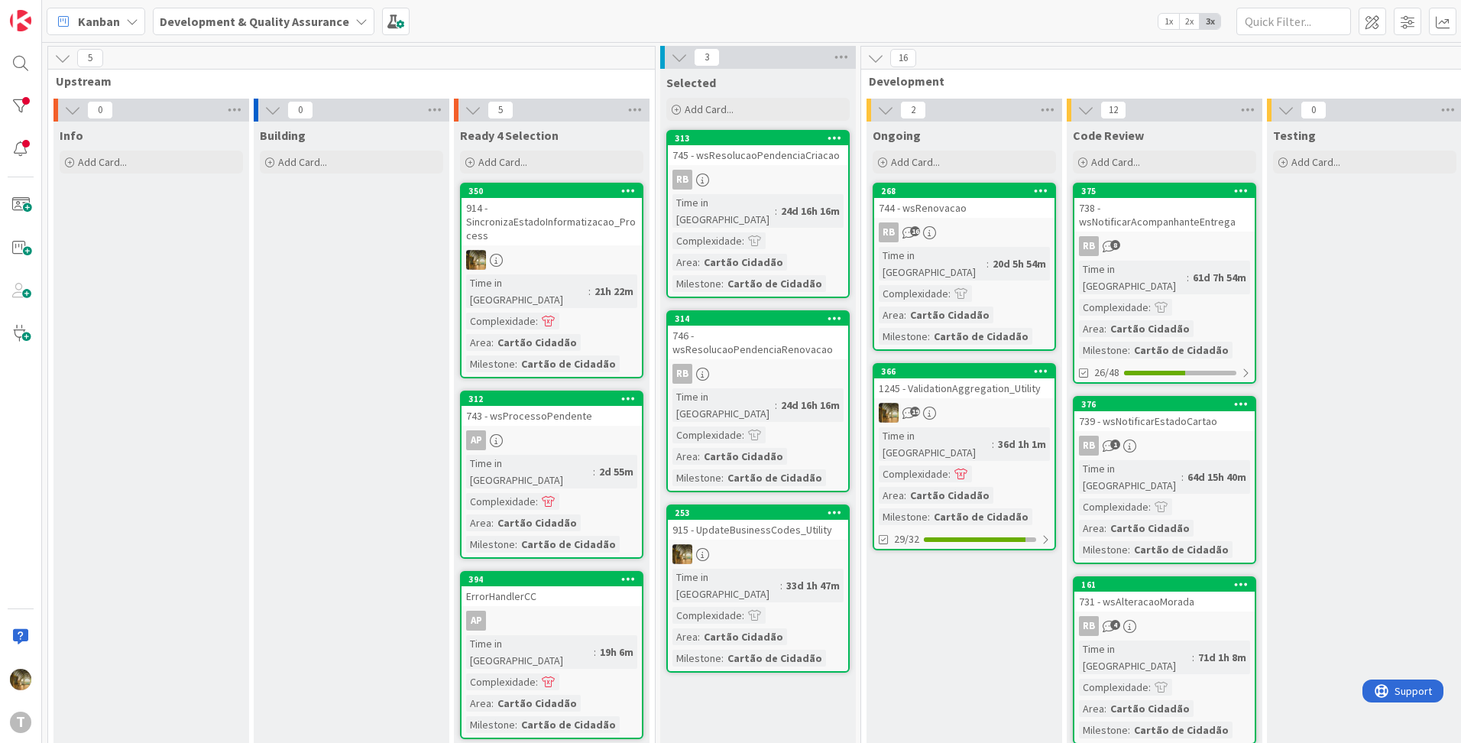
click at [549, 225] on div "914 - SincronizaEstadoInformatizacao_Process" at bounding box center [551, 221] width 180 height 47
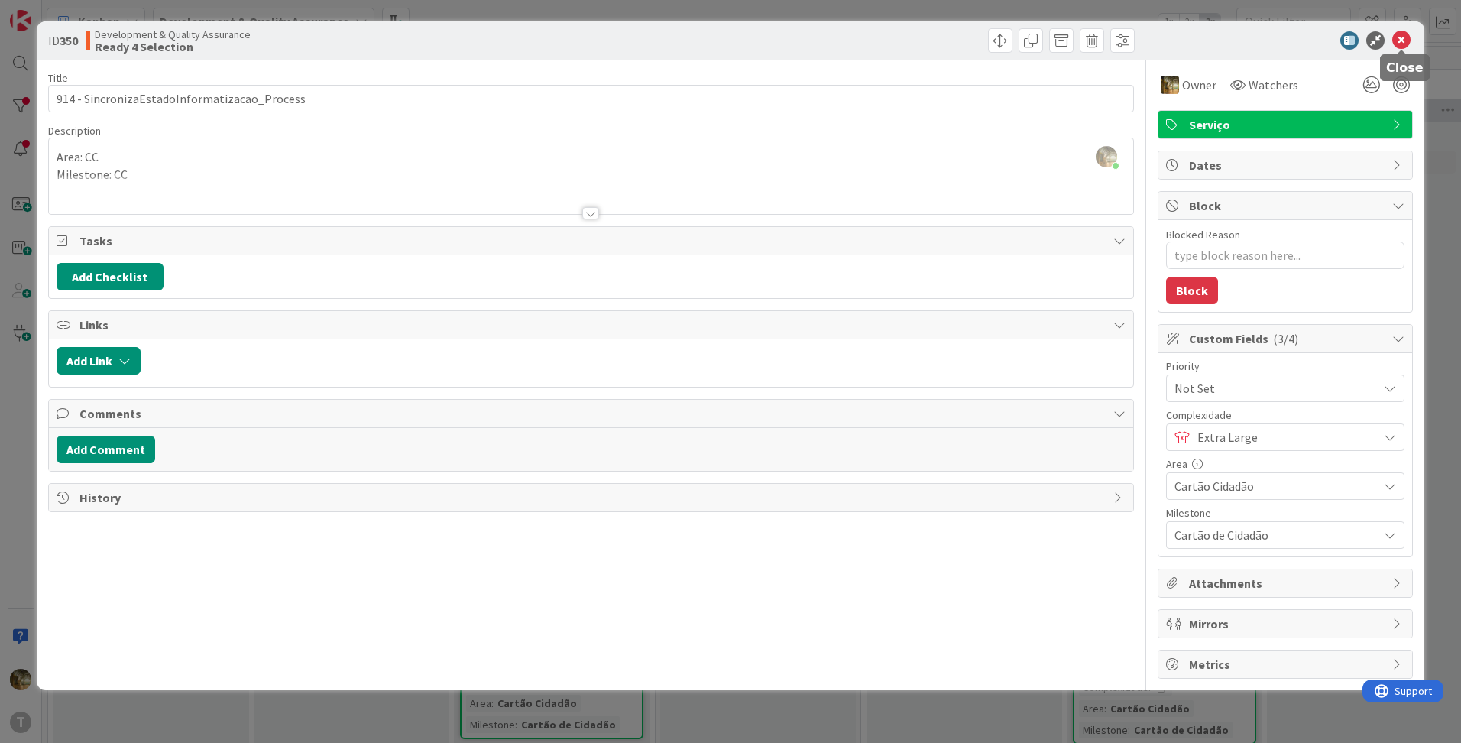
click at [1403, 40] on icon at bounding box center [1401, 40] width 18 height 18
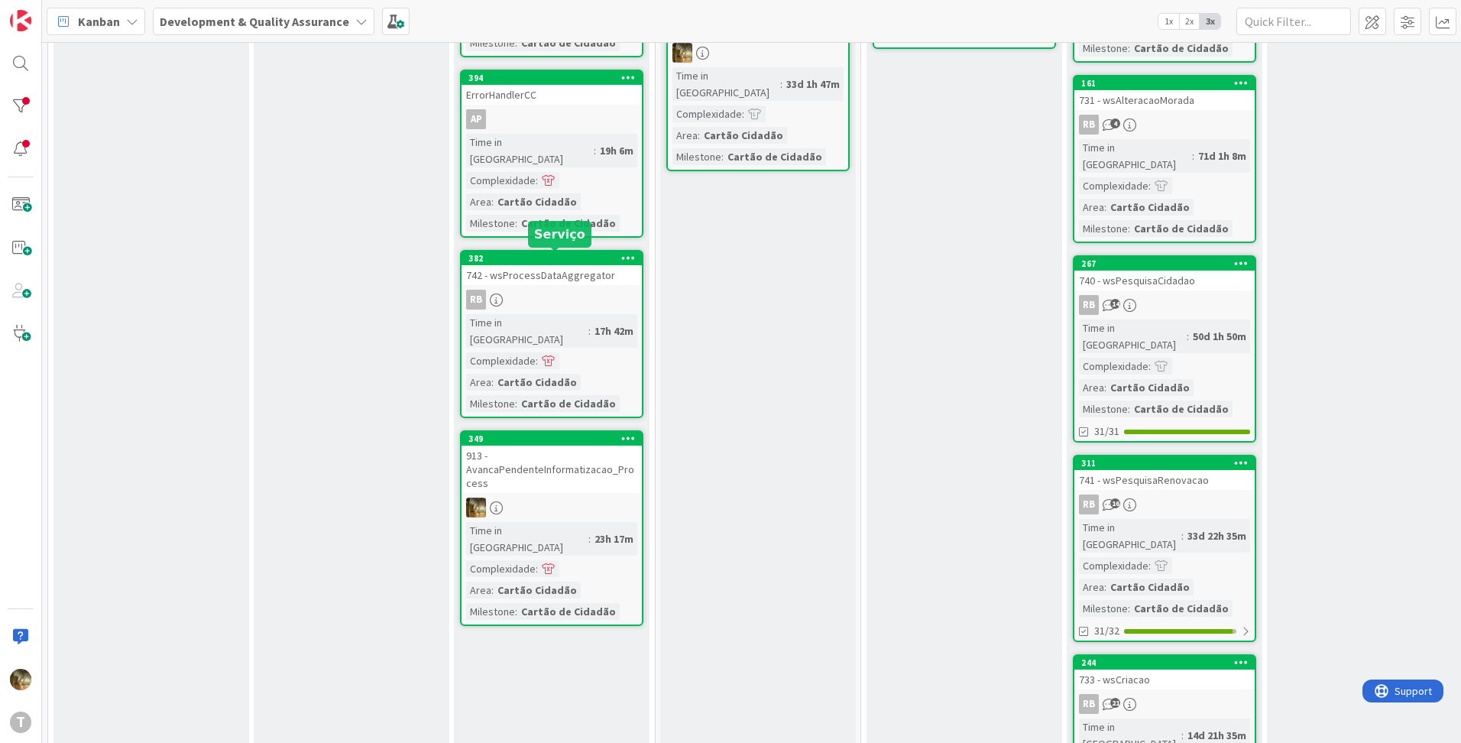
scroll to position [510, 0]
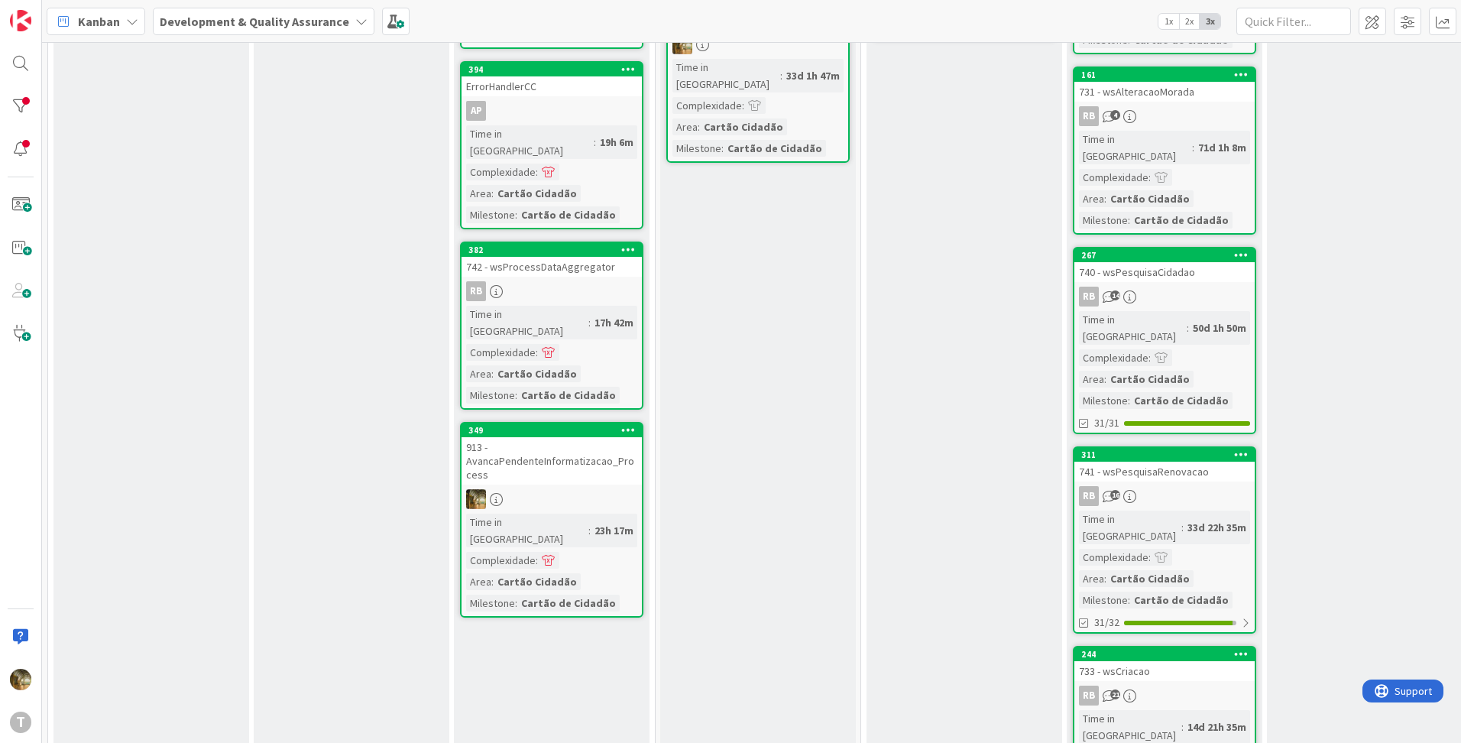
click at [486, 489] on div at bounding box center [551, 499] width 180 height 20
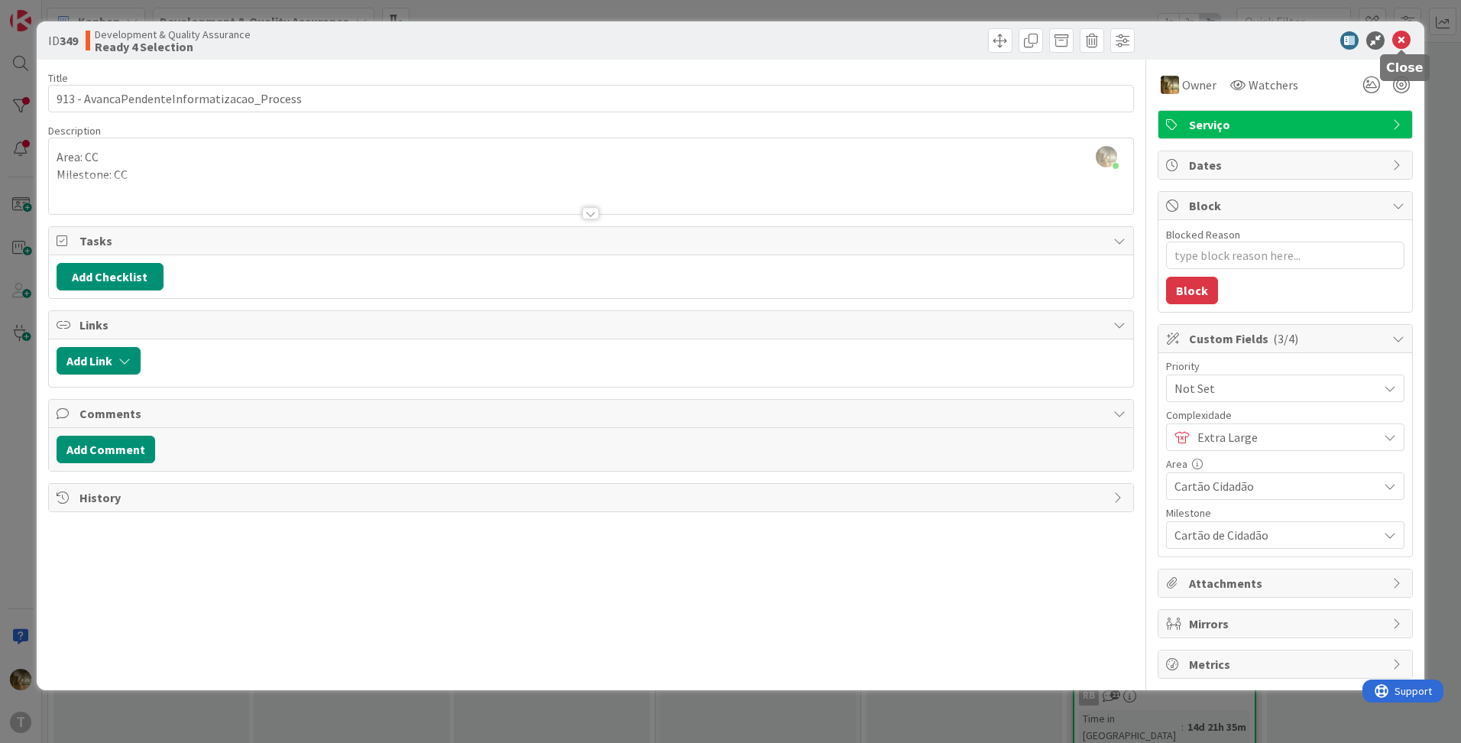
click at [1400, 40] on icon at bounding box center [1401, 40] width 18 height 18
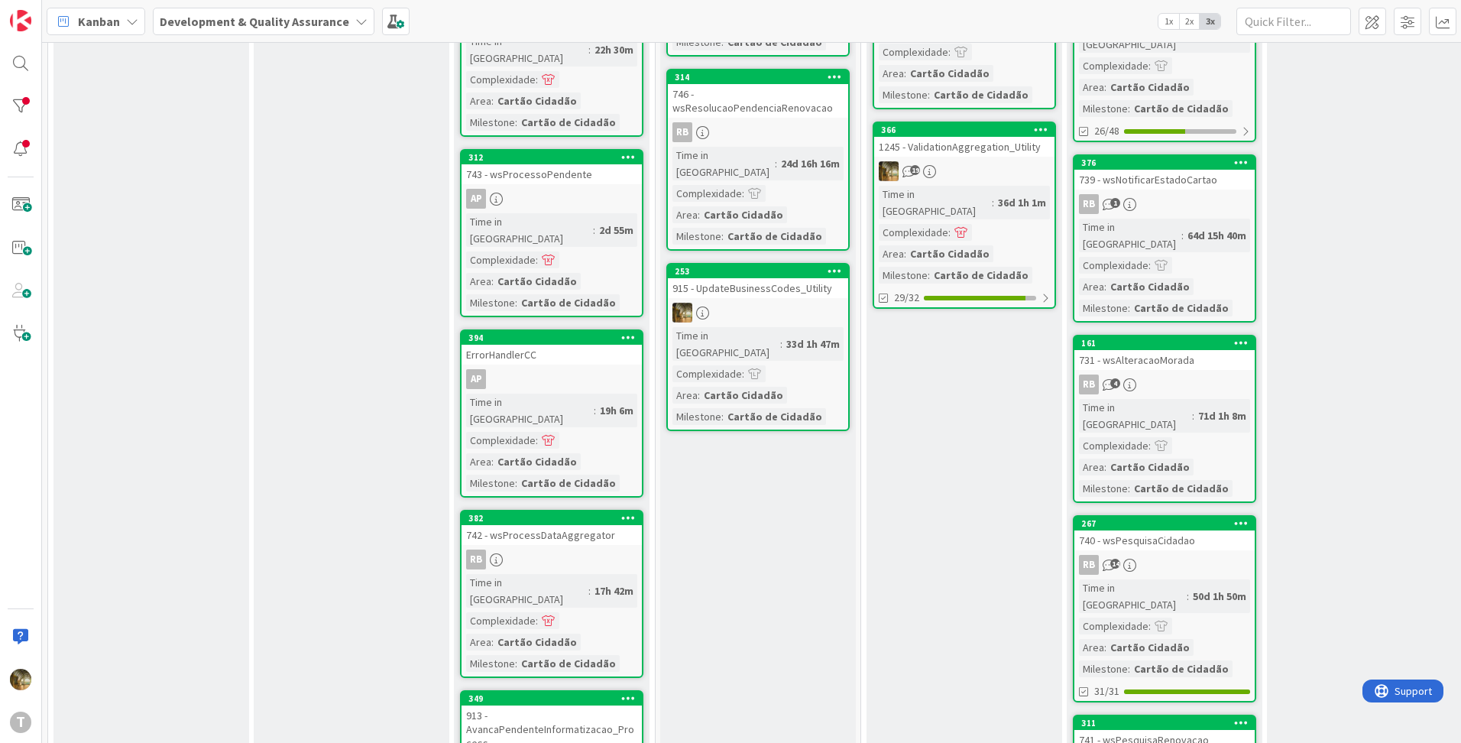
scroll to position [254, 0]
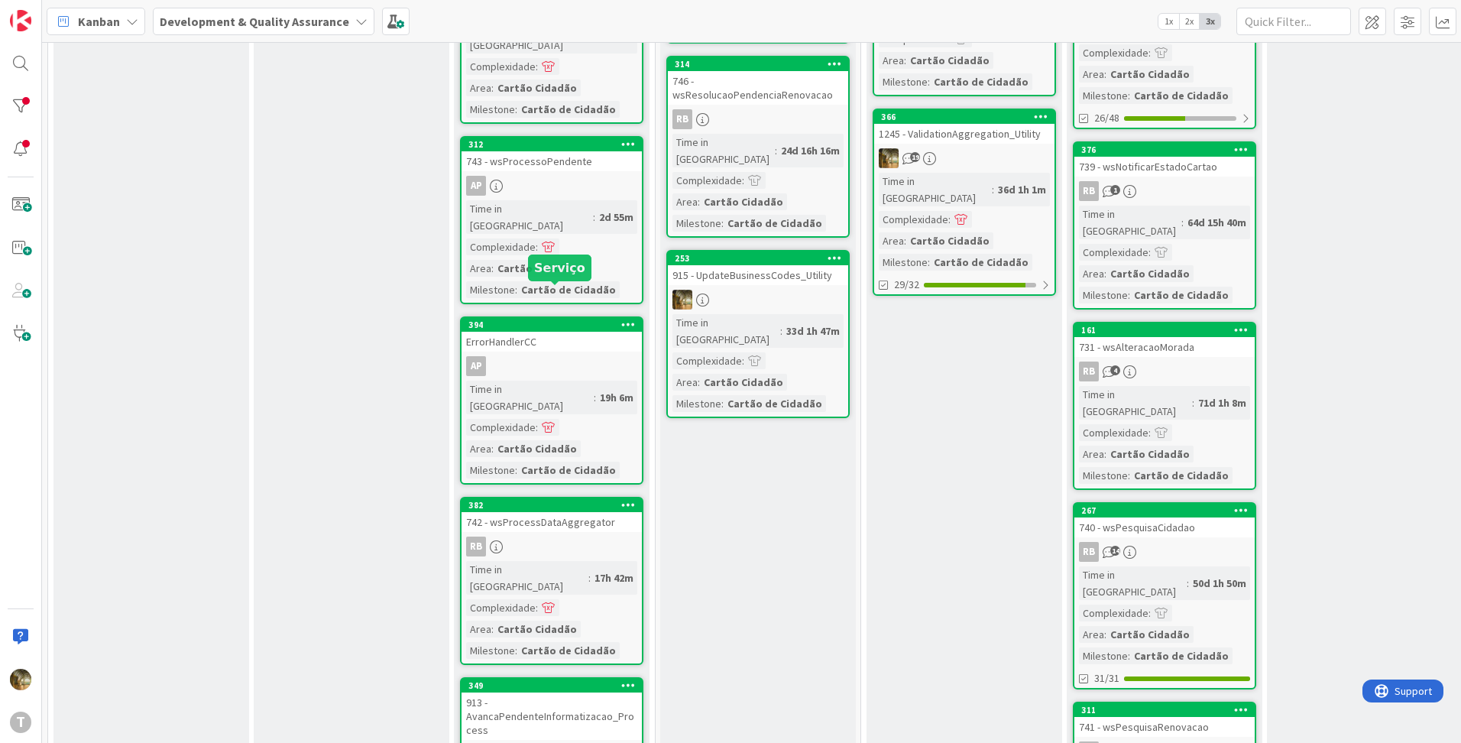
click at [543, 320] on link "394 ErrorHandlerCC AP Time in [GEOGRAPHIC_DATA] : 19h 6m Complexidade : Area : …" at bounding box center [551, 400] width 183 height 168
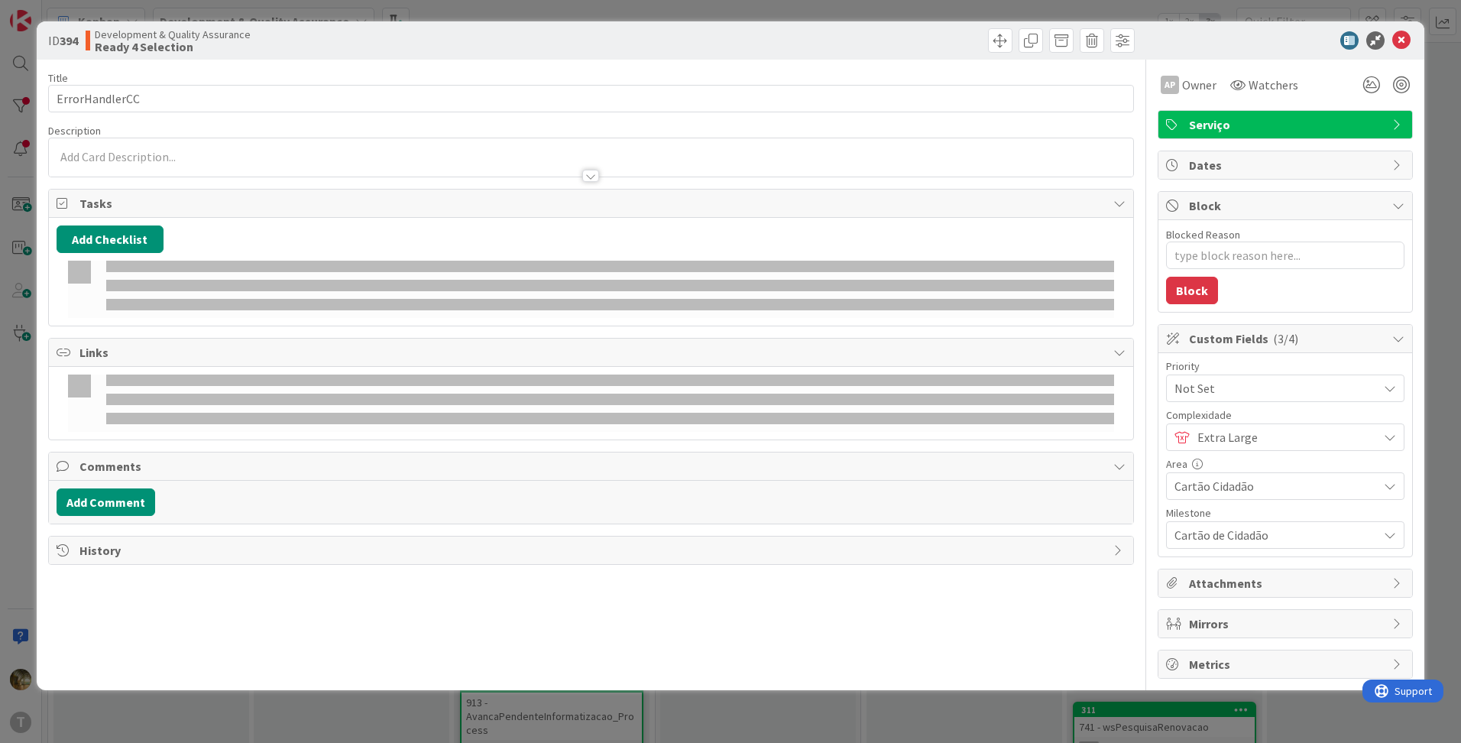
type textarea "x"
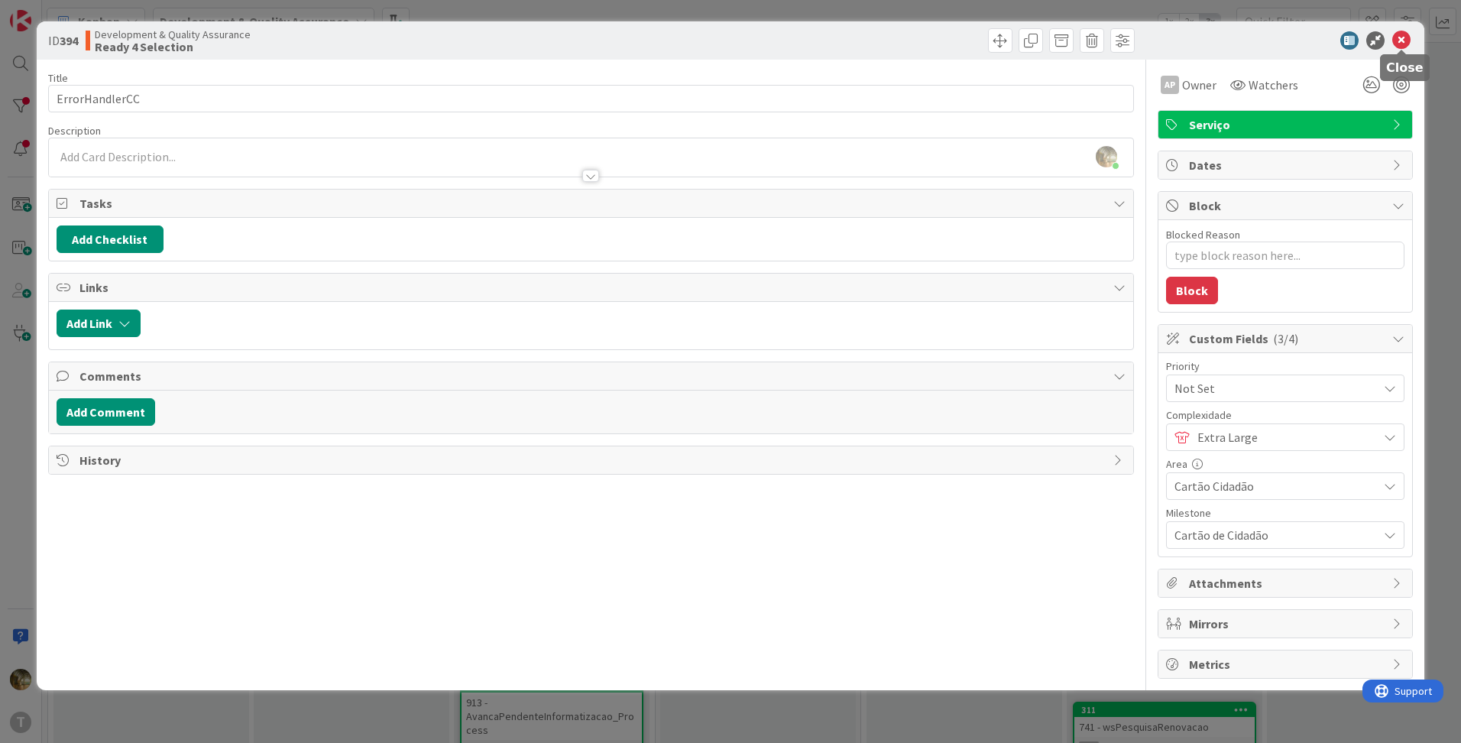
click at [1405, 37] on icon at bounding box center [1401, 40] width 18 height 18
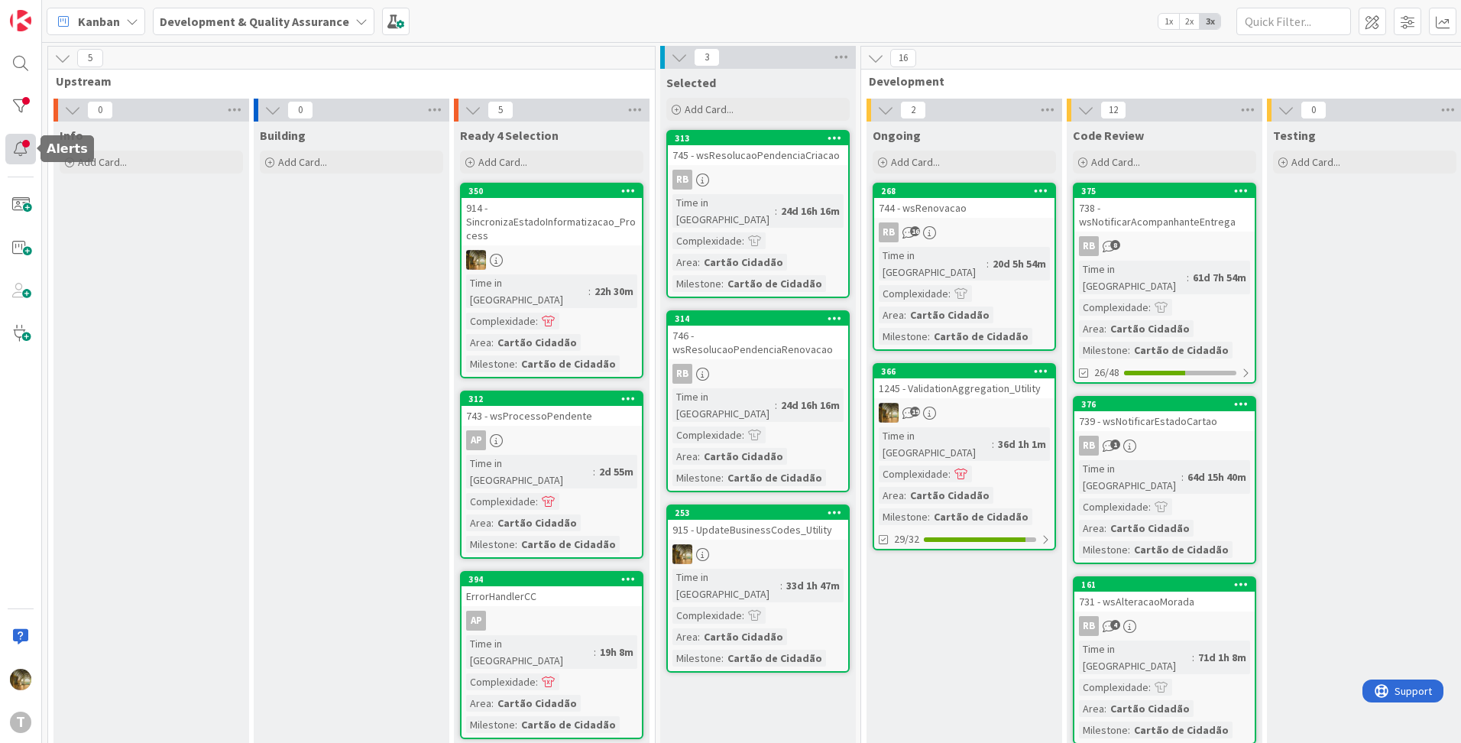
click at [17, 142] on div at bounding box center [20, 149] width 31 height 31
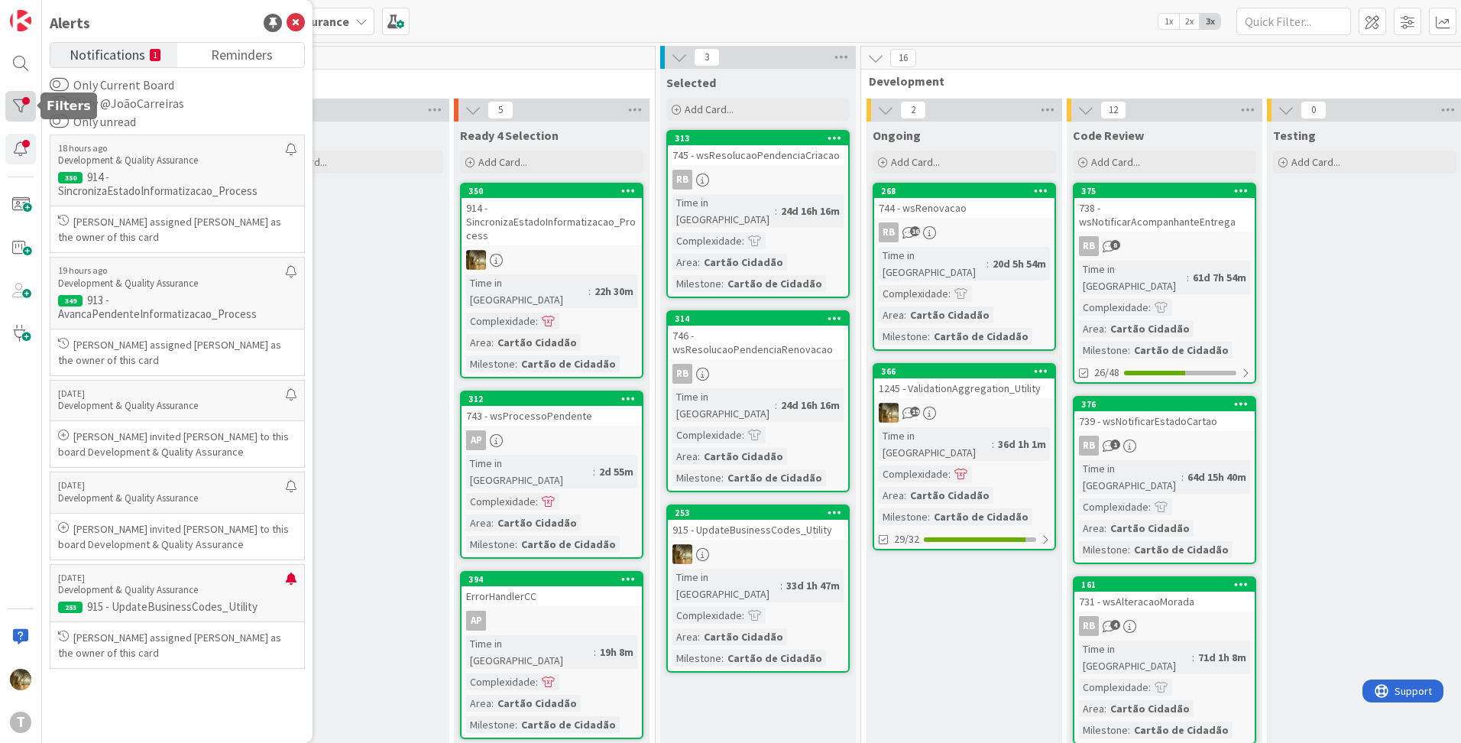
click at [18, 112] on div at bounding box center [20, 106] width 31 height 31
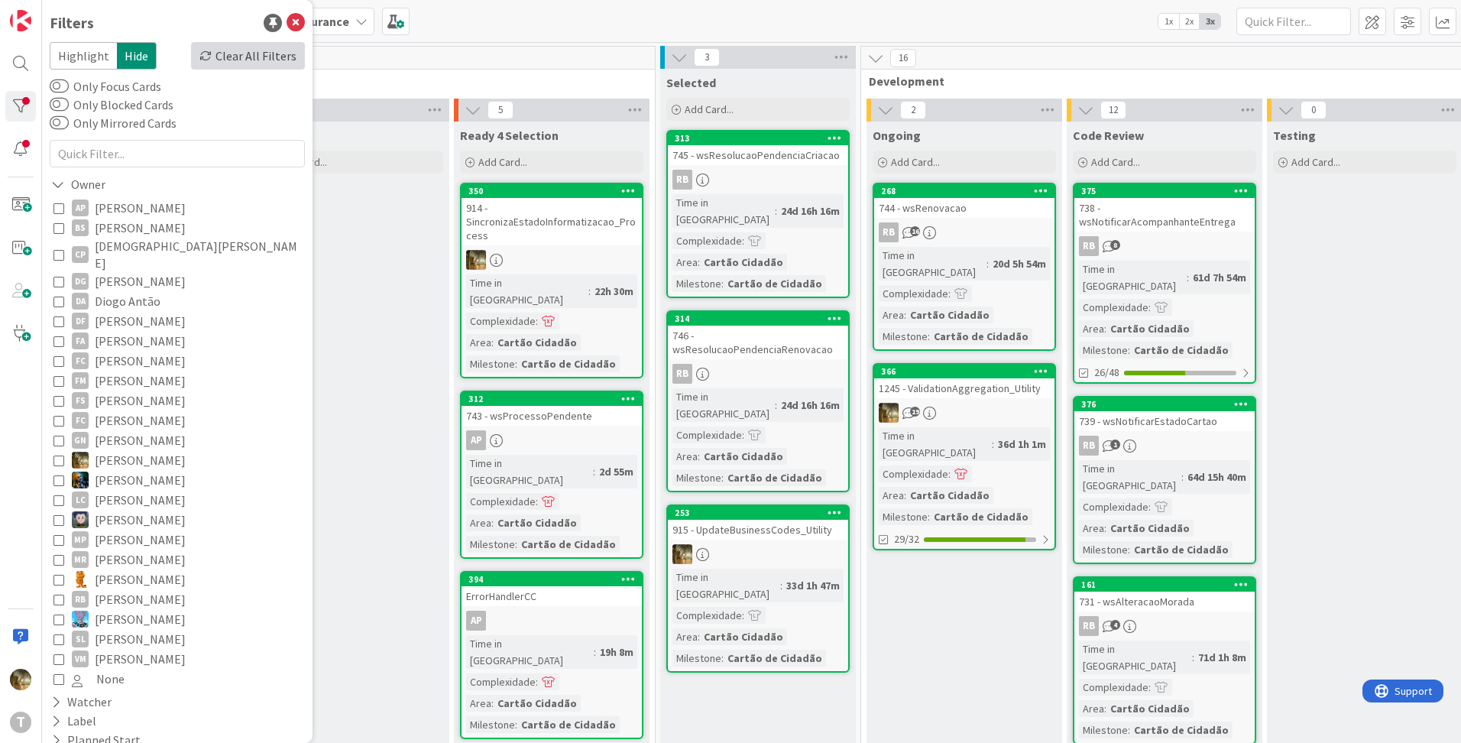
click at [213, 51] on div "Clear All Filters" at bounding box center [248, 56] width 114 height 28
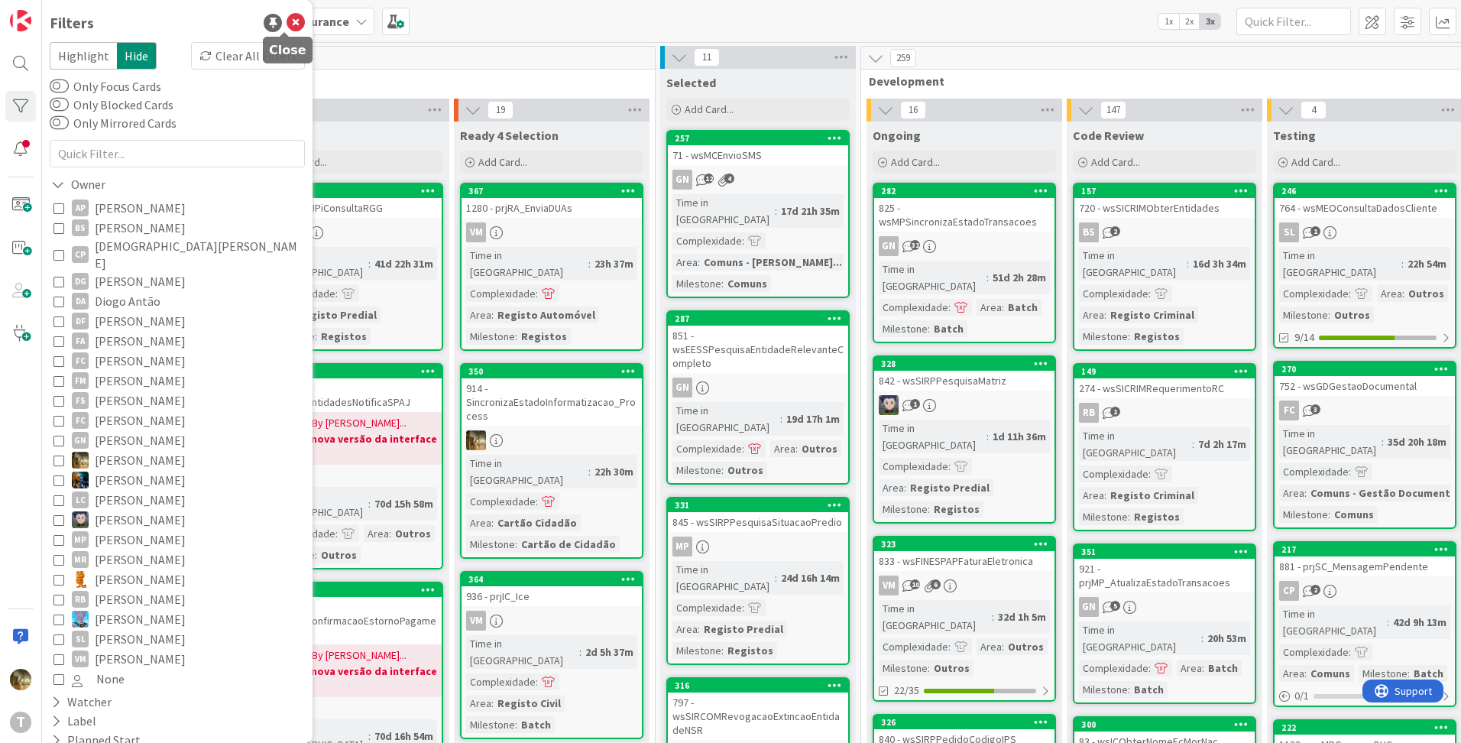
click at [287, 24] on icon at bounding box center [296, 23] width 18 height 18
